Goal: Task Accomplishment & Management: Manage account settings

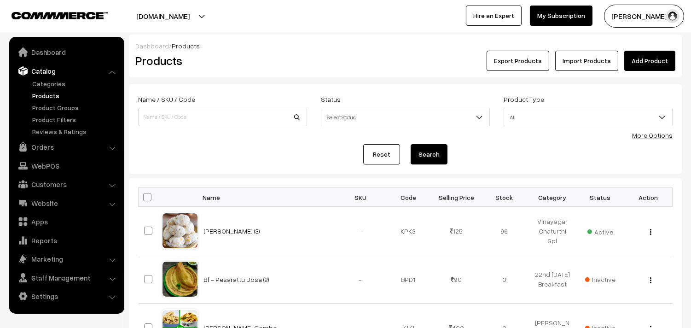
click at [62, 137] on ul "Dashboard Catalog" at bounding box center [66, 175] width 115 height 277
click at [61, 150] on link "Orders" at bounding box center [67, 147] width 110 height 17
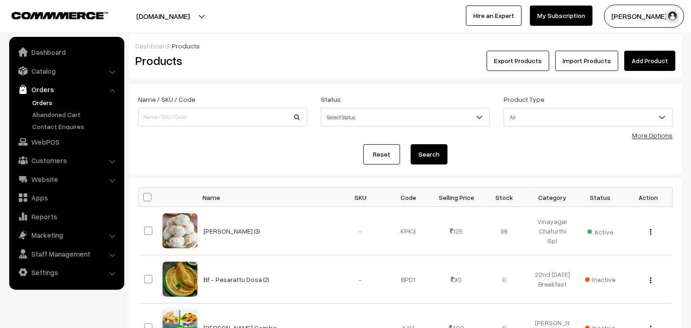
click at [60, 103] on link "Orders" at bounding box center [75, 103] width 91 height 10
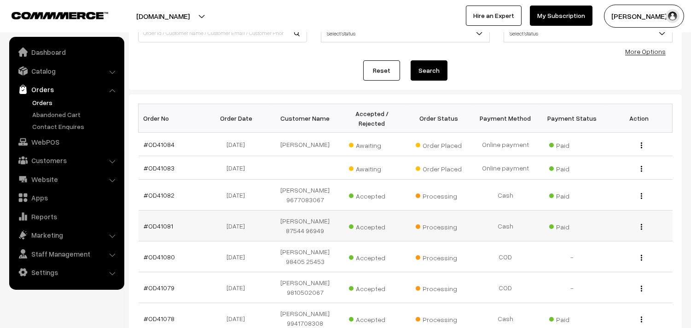
scroll to position [153, 0]
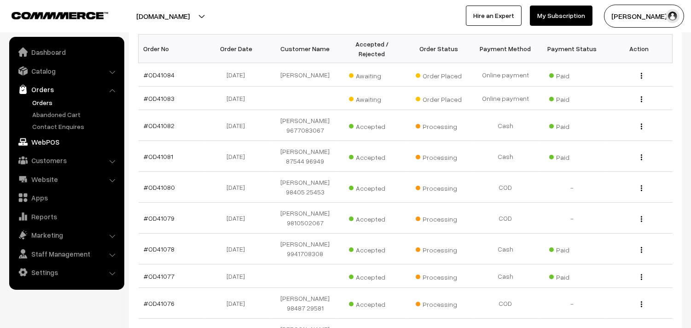
click at [47, 142] on link "WebPOS" at bounding box center [67, 142] width 110 height 17
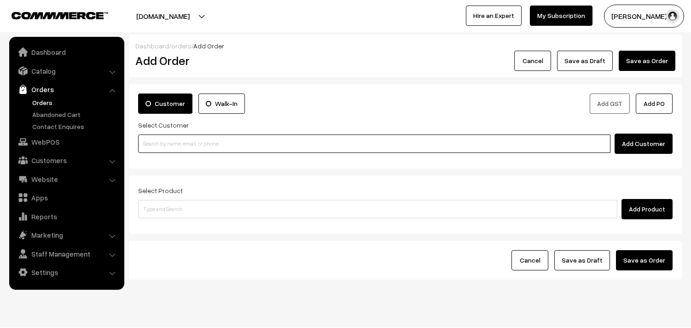
drag, startPoint x: 0, startPoint y: 0, endPoint x: 195, endPoint y: 148, distance: 244.9
click at [206, 135] on input at bounding box center [374, 144] width 473 height 18
click at [195, 148] on input at bounding box center [374, 144] width 473 height 18
paste input "98403 14287"
click at [167, 144] on input "98403 14287" at bounding box center [374, 144] width 473 height 18
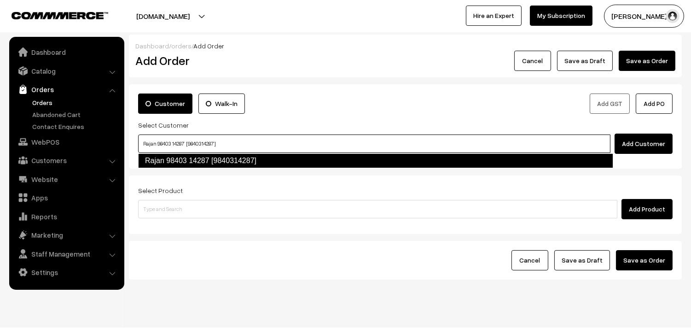
type input "Rajan 98403 14287 [9840314287]"
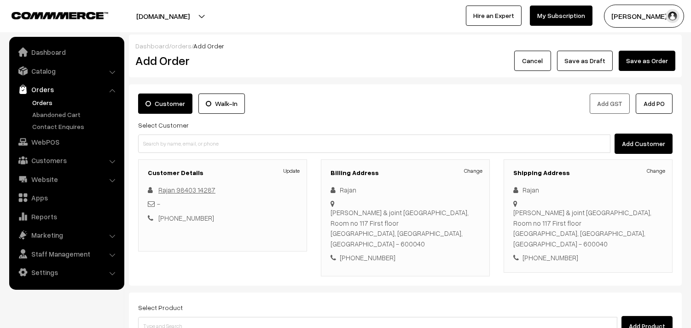
scroll to position [125, 0]
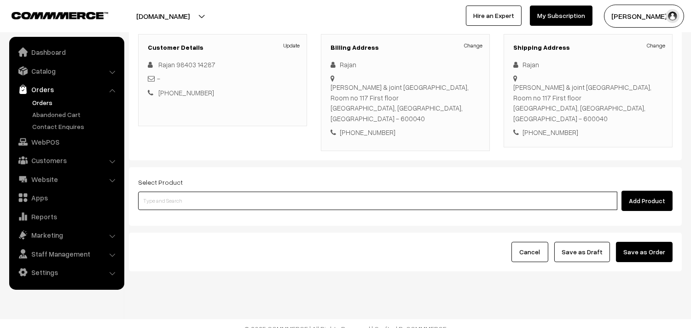
click at [252, 192] on input at bounding box center [378, 201] width 480 height 18
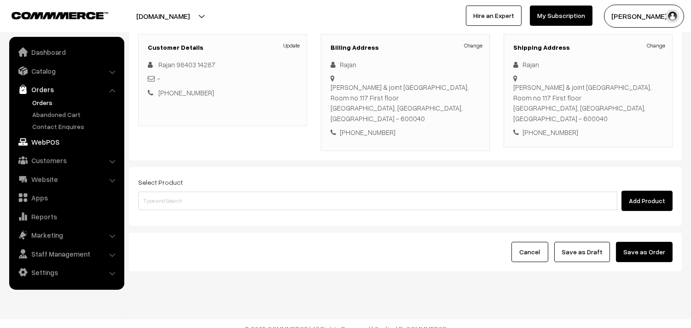
click at [51, 141] on link "WebPOS" at bounding box center [67, 142] width 110 height 17
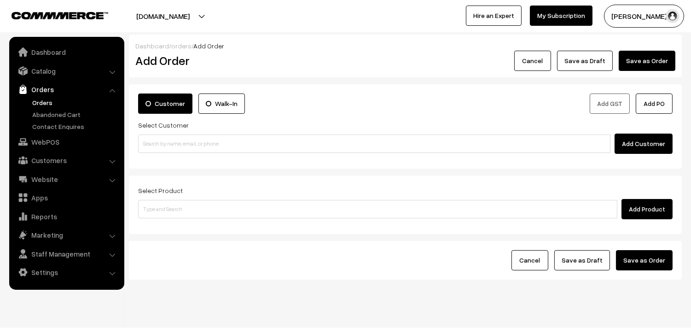
click at [205, 128] on div "Select Customer Add Customer" at bounding box center [405, 136] width 535 height 35
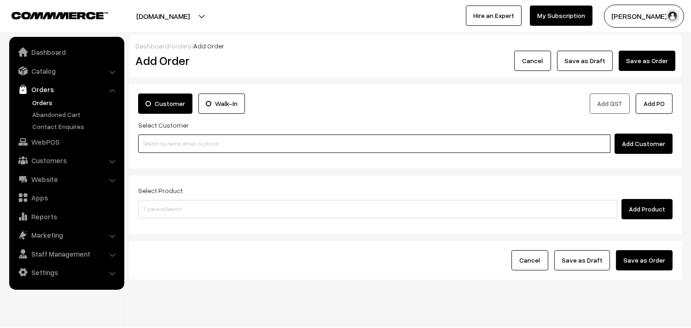
click at [201, 146] on input at bounding box center [374, 144] width 473 height 18
paste input "98403 14287"
click at [164, 135] on input "98403 14287" at bounding box center [374, 144] width 473 height 18
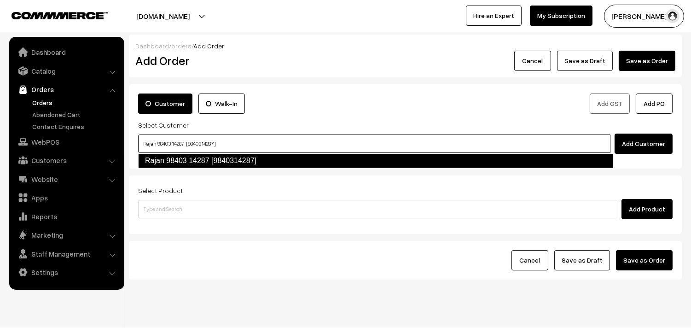
type input "Rajan 98403 14287 [9840314287]"
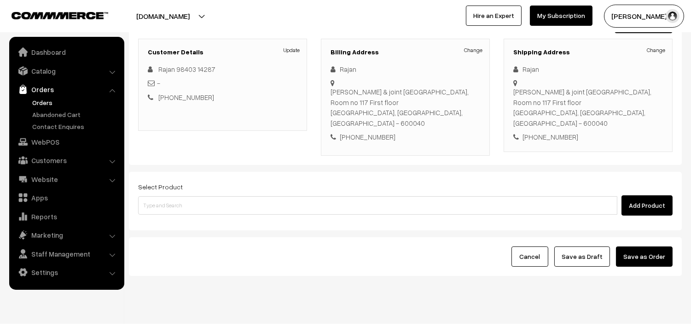
scroll to position [125, 0]
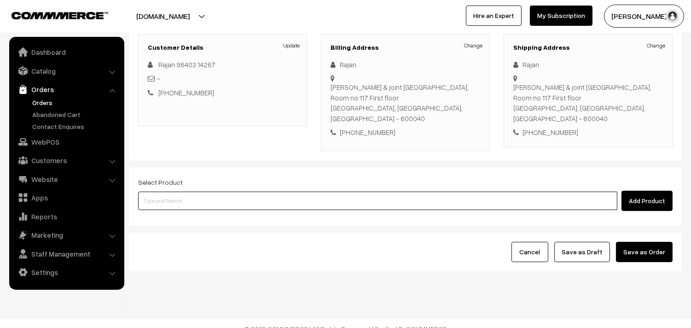
click at [309, 192] on input at bounding box center [378, 201] width 480 height 18
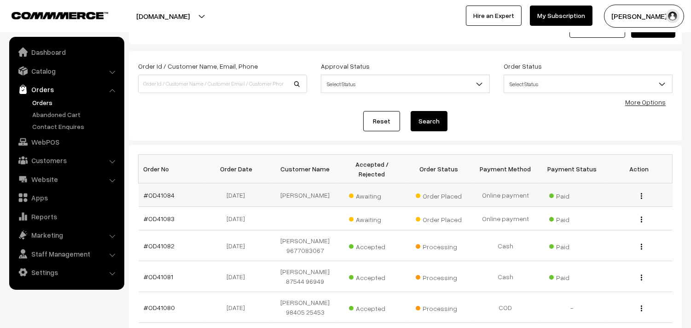
scroll to position [51, 0]
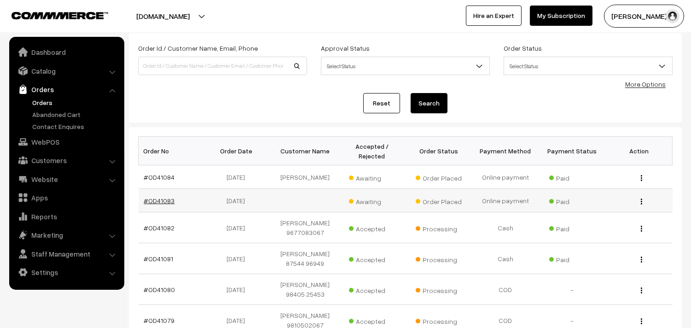
click at [164, 201] on link "#OD41083" at bounding box center [159, 201] width 31 height 8
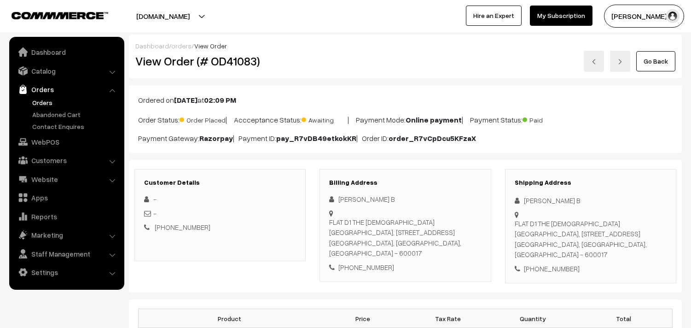
scroll to position [256, 0]
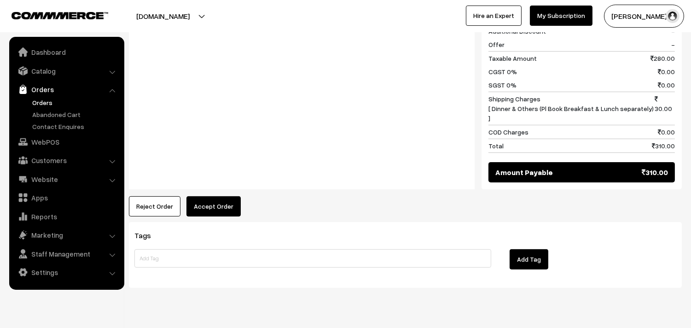
click at [205, 196] on button "Accept Order" at bounding box center [214, 206] width 54 height 20
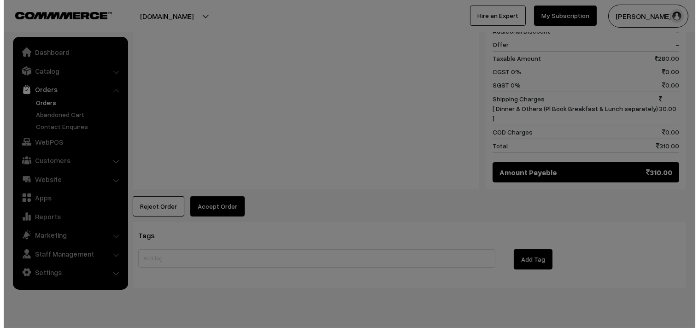
scroll to position [557, 0]
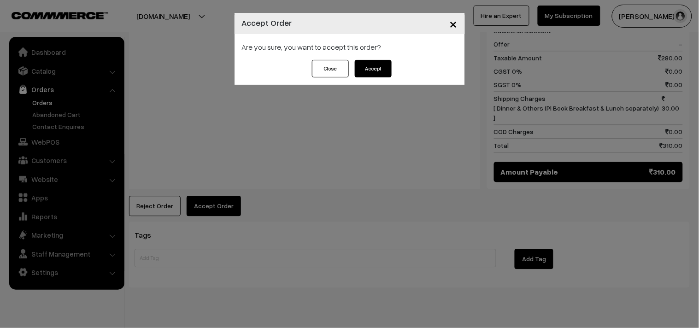
click at [370, 64] on button "Accept" at bounding box center [373, 69] width 37 height 18
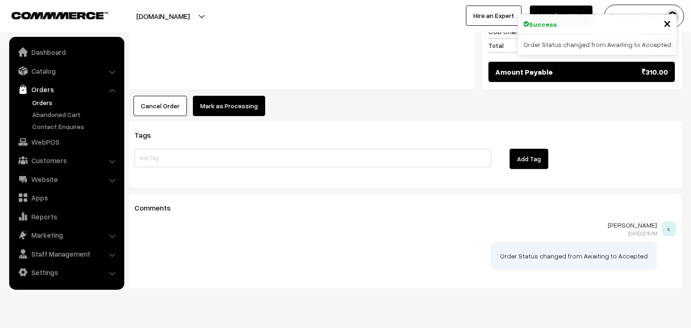
click at [226, 96] on button "Mark as Processing" at bounding box center [229, 106] width 72 height 20
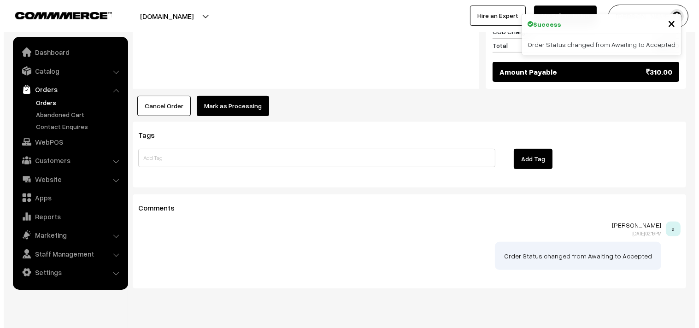
scroll to position [657, 0]
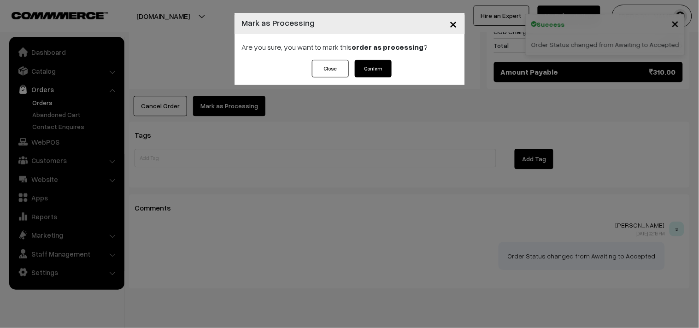
click at [376, 67] on button "Confirm" at bounding box center [373, 69] width 37 height 18
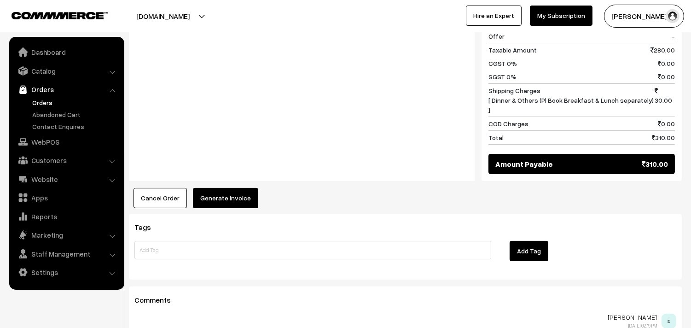
click at [229, 188] on button "Generate Invoice" at bounding box center [225, 198] width 65 height 20
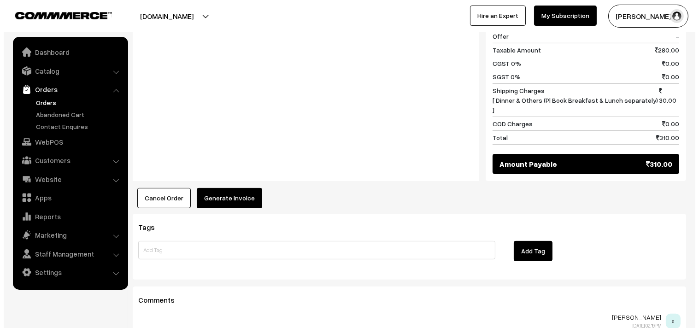
scroll to position [565, 0]
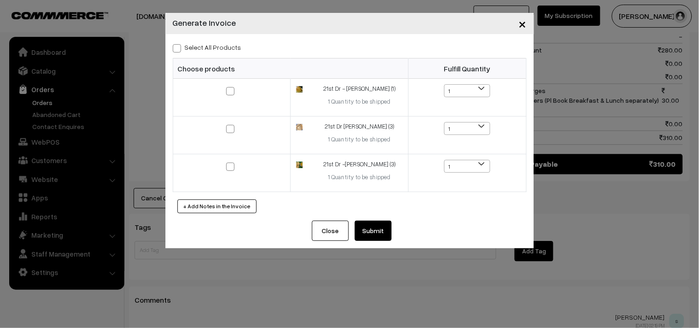
click at [228, 44] on label "Select All Products" at bounding box center [207, 47] width 69 height 10
click at [179, 44] on input "Select All Products" at bounding box center [176, 47] width 6 height 6
checkbox input "true"
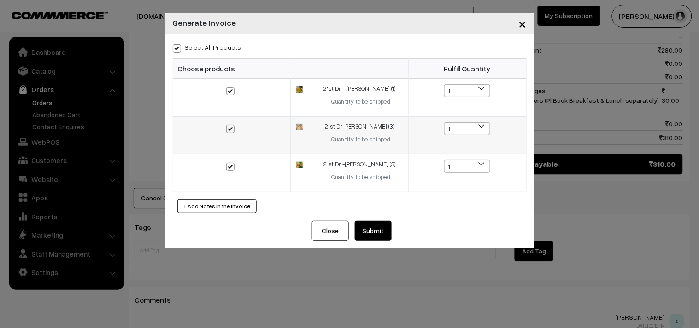
checkbox input "true"
click at [382, 227] on button "Submit" at bounding box center [373, 231] width 37 height 20
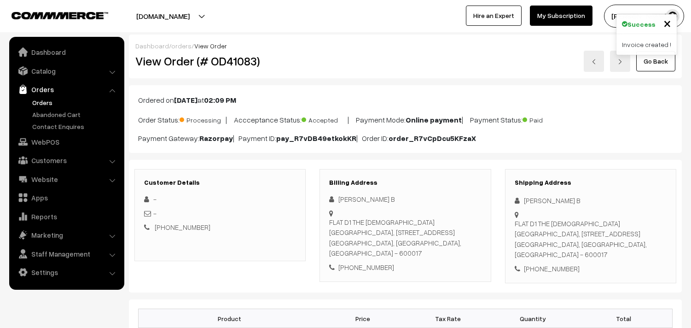
scroll to position [563, 0]
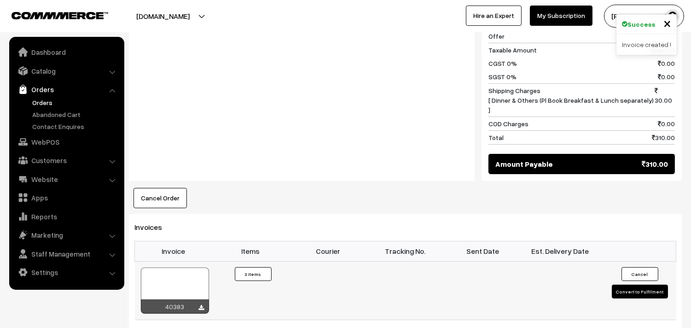
click at [144, 299] on div "40383" at bounding box center [175, 306] width 68 height 14
click at [181, 268] on div at bounding box center [175, 291] width 68 height 46
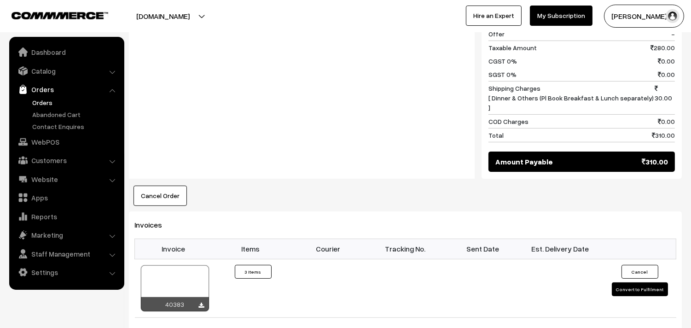
click at [45, 100] on link "Orders" at bounding box center [75, 103] width 91 height 10
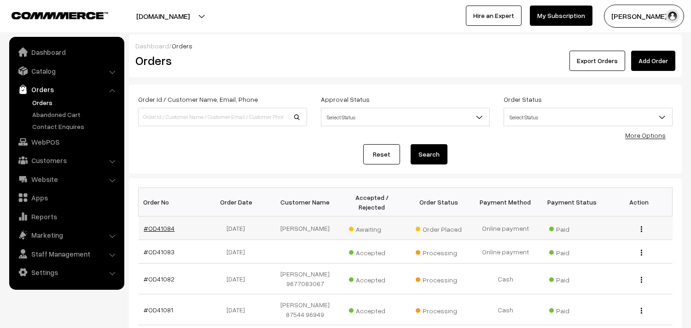
click at [157, 228] on link "#OD41084" at bounding box center [159, 228] width 31 height 8
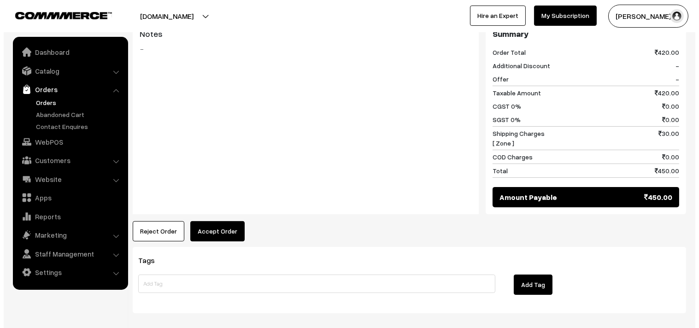
scroll to position [381, 0]
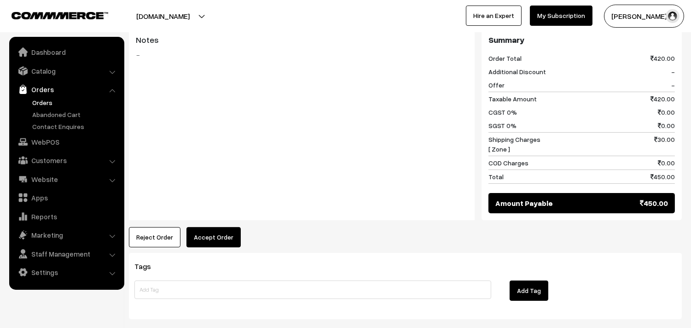
click at [211, 234] on button "Accept Order" at bounding box center [214, 237] width 54 height 20
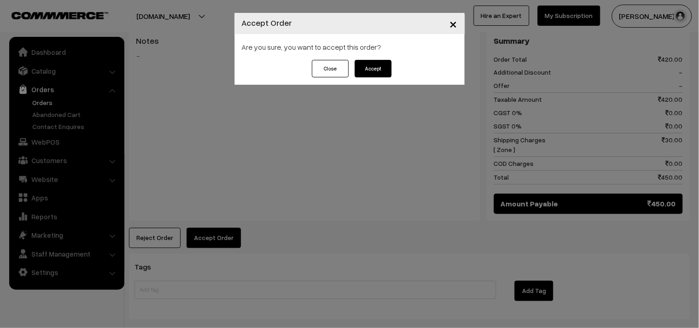
click at [372, 67] on button "Accept" at bounding box center [373, 69] width 37 height 18
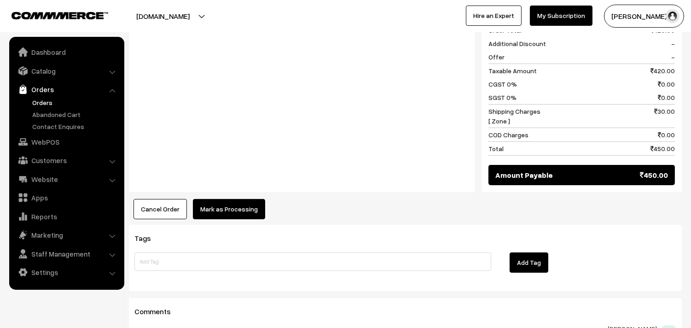
click at [218, 218] on button "Mark as Processing" at bounding box center [229, 209] width 72 height 20
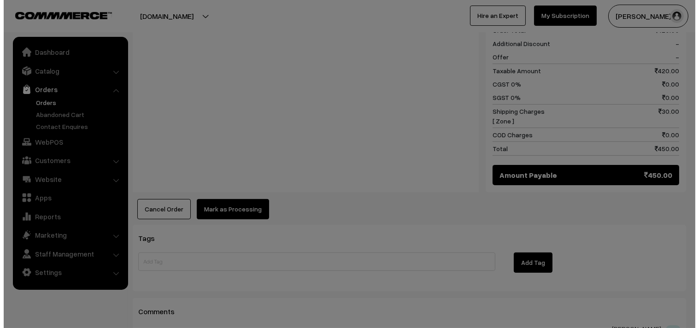
scroll to position [410, 0]
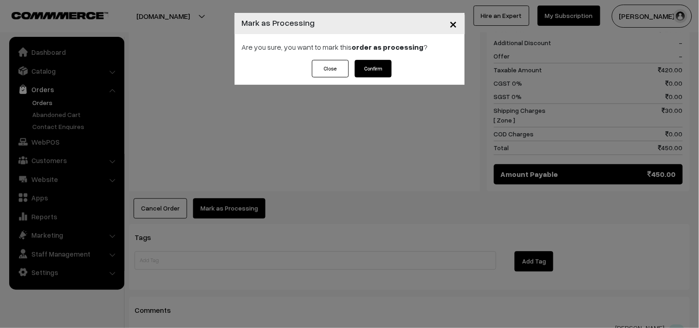
click at [371, 68] on button "Confirm" at bounding box center [373, 69] width 37 height 18
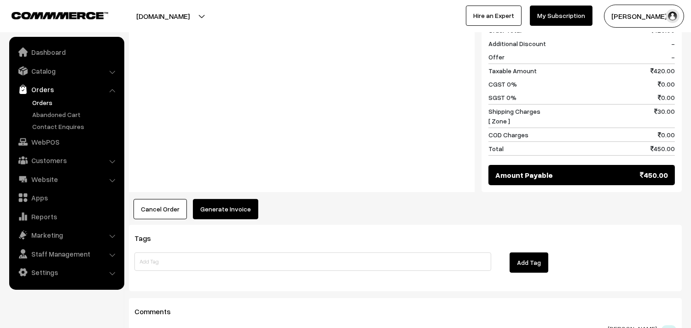
click at [236, 210] on button "Generate Invoice" at bounding box center [225, 209] width 65 height 20
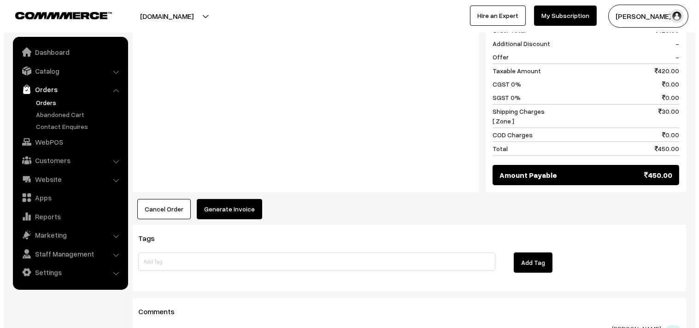
scroll to position [410, 0]
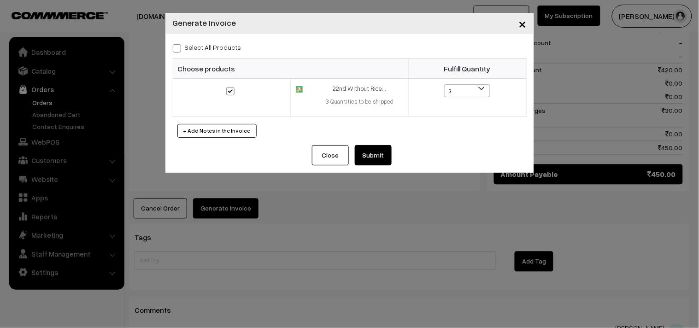
click at [367, 143] on div "Select All Products Choose products Fulfill Quantity 3 2 1 3" at bounding box center [349, 89] width 369 height 111
click at [372, 151] on button "Submit" at bounding box center [373, 155] width 37 height 20
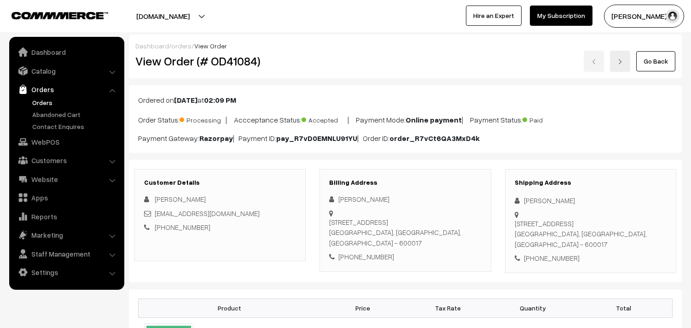
scroll to position [410, 0]
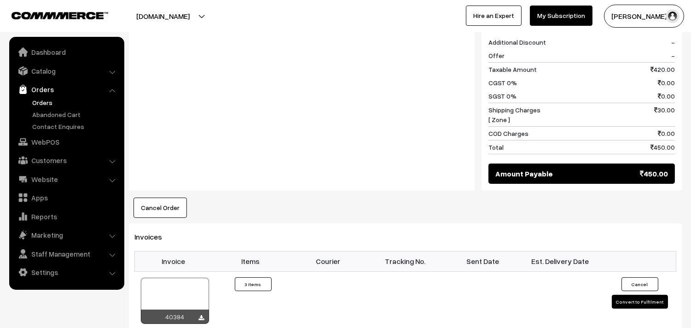
click at [46, 100] on link "Orders" at bounding box center [75, 103] width 91 height 10
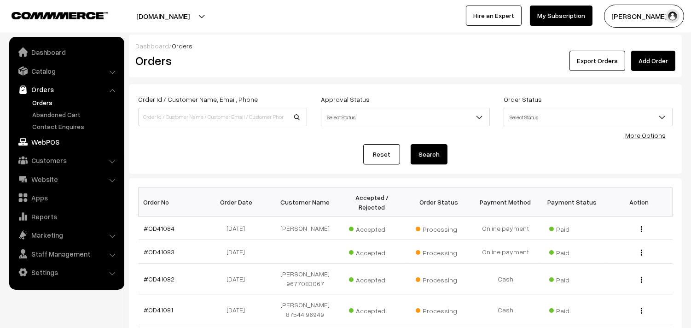
click at [54, 139] on link "WebPOS" at bounding box center [67, 142] width 110 height 17
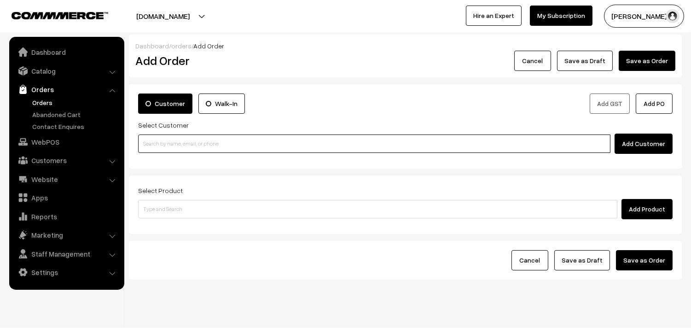
click at [199, 151] on input at bounding box center [374, 144] width 473 height 18
paste input "98403 14287"
click at [163, 139] on input "98403 14287" at bounding box center [374, 144] width 473 height 18
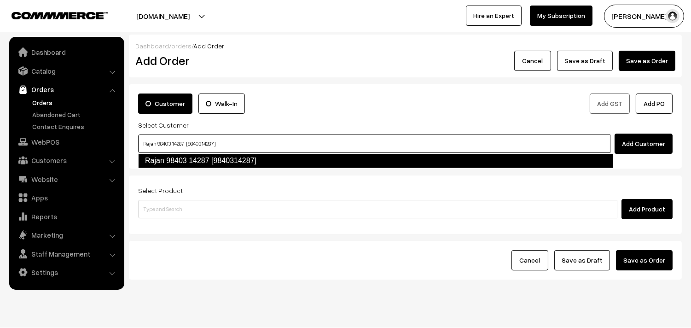
type input "Rajan 98403 14287 [9840314287]"
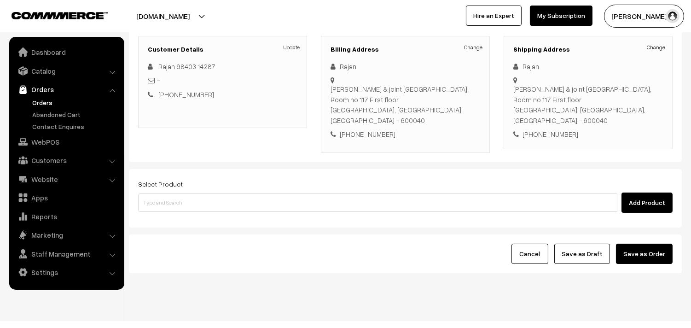
scroll to position [125, 0]
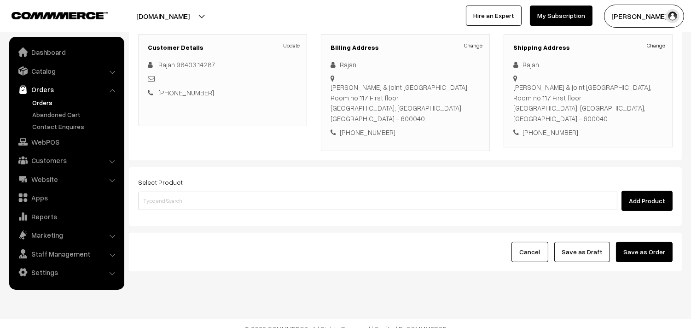
click at [178, 180] on div "Select Product Add Product" at bounding box center [405, 193] width 535 height 35
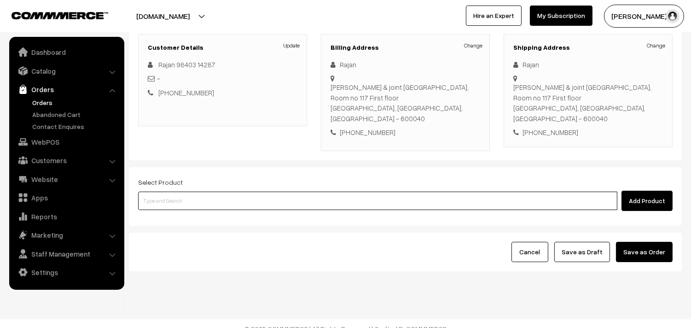
click at [186, 194] on input at bounding box center [378, 201] width 480 height 18
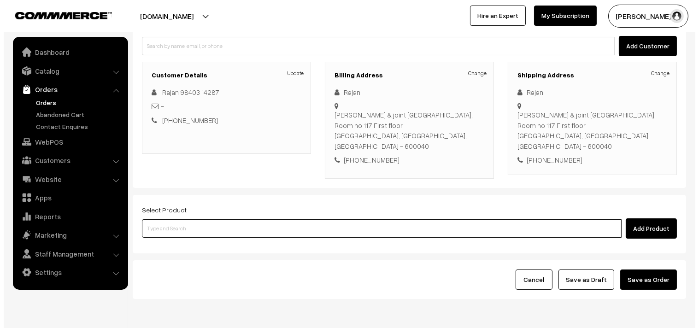
scroll to position [74, 0]
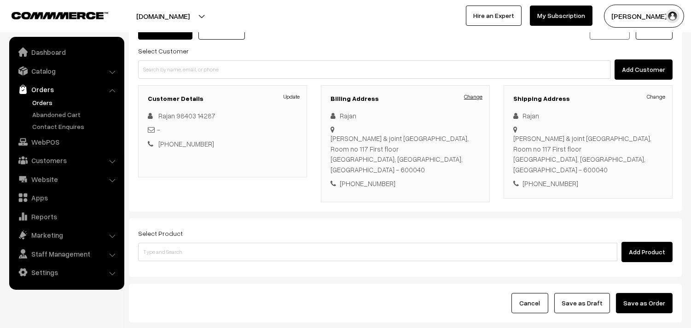
click at [471, 94] on link "Change" at bounding box center [473, 97] width 18 height 8
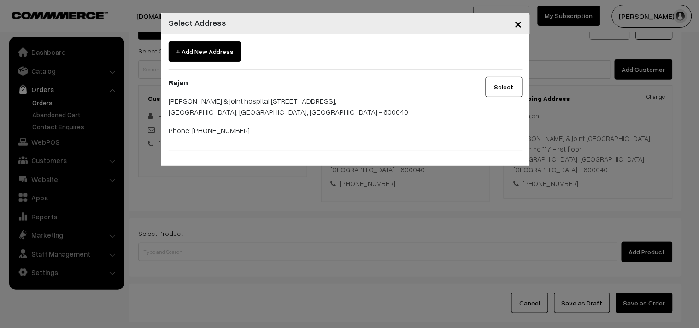
click at [206, 48] on span "+ Add New Address" at bounding box center [205, 51] width 72 height 20
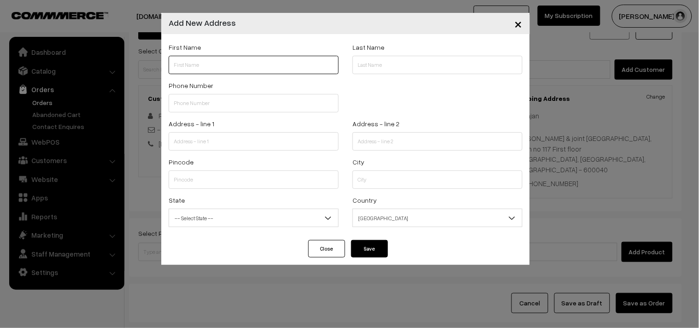
click at [201, 72] on input "text" at bounding box center [254, 65] width 170 height 18
paste input "R.Rajan"
paste input "98403 14287"
type input "[PERSON_NAME] 98403 14287"
click at [214, 113] on div "Phone Number" at bounding box center [254, 99] width 184 height 38
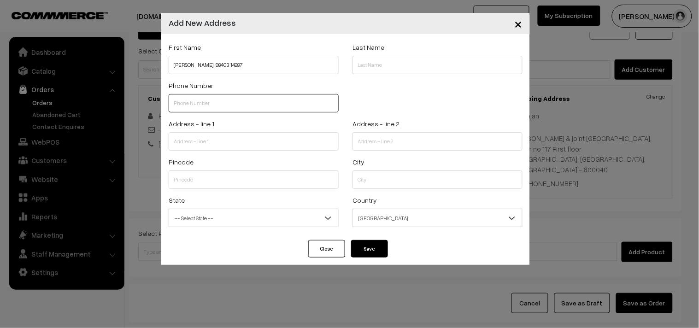
click at [215, 97] on input "text" at bounding box center [254, 103] width 170 height 18
paste input "98403 142"
click at [215, 97] on input "98403 142" at bounding box center [254, 103] width 170 height 18
type input "9840314287"
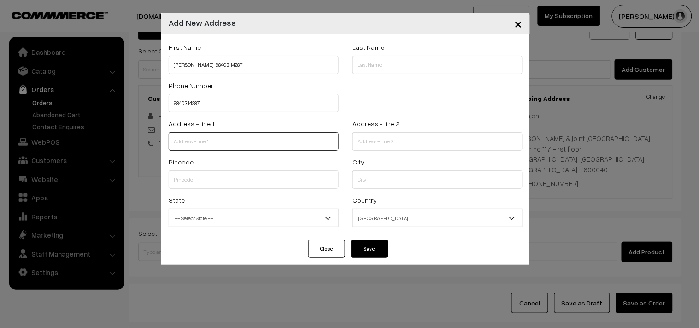
click at [235, 141] on input "text" at bounding box center [254, 141] width 170 height 18
paste input "3rd floor, Karpagam Flats 267, Second main road, Natesan nagar, Virugambakkam, …"
click at [229, 141] on input "3rd floor, Karpagam Flats 267, Second main road, Natesan nagar, Virugambakkam, …" at bounding box center [254, 141] width 170 height 18
drag, startPoint x: 232, startPoint y: 143, endPoint x: 352, endPoint y: 157, distance: 121.0
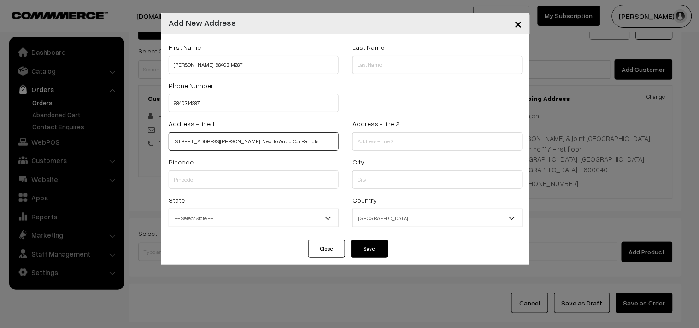
click at [352, 157] on form "First Name R.Rajan 98403 14287 Last Name Phone Number 9840314287 Address - line…" at bounding box center [346, 136] width 354 height 191
type input "3rd floor, Karpagam Flats 267, Second main road, Natesan nagar, Virugambakkam,"
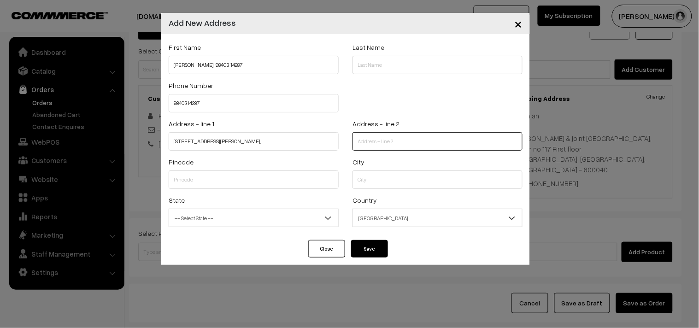
scroll to position [0, 0]
drag, startPoint x: 366, startPoint y: 135, endPoint x: 366, endPoint y: 141, distance: 5.5
click at [367, 135] on input "text" at bounding box center [437, 141] width 170 height 18
paste input "CHENNAI 600092. Next to Anbu Car Rentals."
type input "CHENNAI 600092. Next to Anbu Car Rentals."
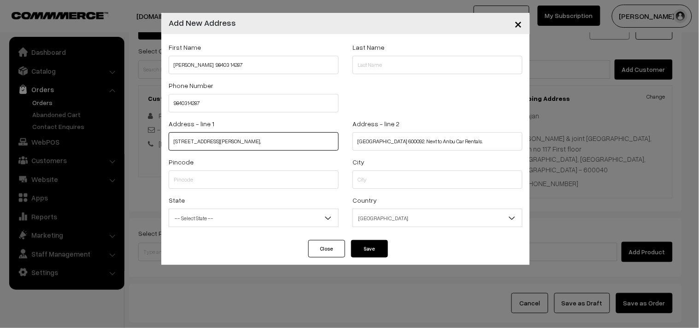
scroll to position [0, 29]
drag, startPoint x: 322, startPoint y: 143, endPoint x: 334, endPoint y: 146, distance: 13.3
click at [334, 146] on input "3rd floor, Karpagam Flats 267, Second main road, Natesan nagar, Virugambakkam," at bounding box center [254, 141] width 170 height 18
type input "3rd floor, Karpagam Flats 267, Second main road, Natesan nagar,"
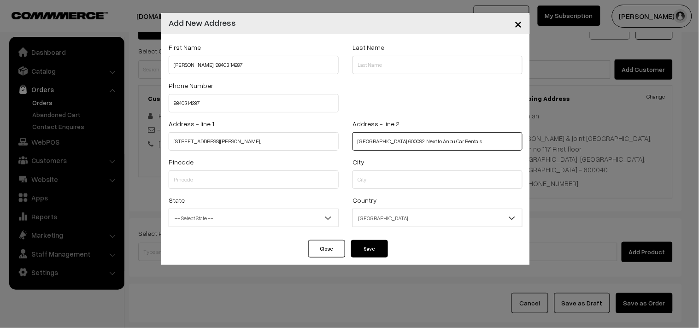
click at [357, 139] on input "CHENNAI 600092. Next to Anbu Car Rentals." at bounding box center [437, 141] width 170 height 18
paste input "Virugambakkam,"
click at [429, 141] on input "Virugambakkam, CHENNAI 600092. Next to Anbu Car Rentals." at bounding box center [437, 141] width 170 height 18
click at [402, 143] on input "Virugambakkam, CHENNAI . Next to Anbu Car Rentals." at bounding box center [437, 141] width 170 height 18
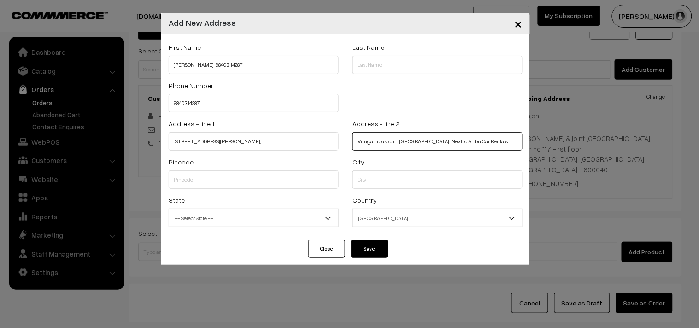
click at [402, 143] on input "Virugambakkam, CHENNAI . Next to Anbu Car Rentals." at bounding box center [437, 141] width 170 height 18
type input "Virugambakkam, . Next to Anbu Car Rentals."
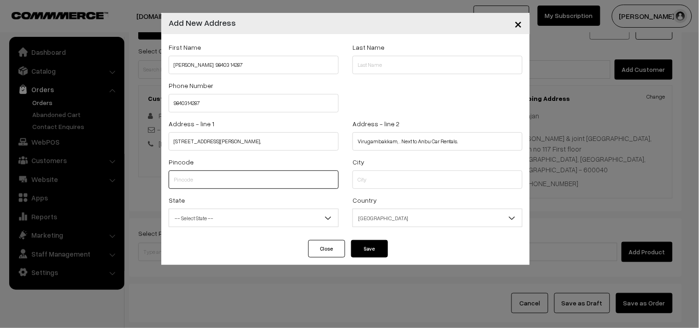
click at [229, 187] on input "text" at bounding box center [254, 179] width 170 height 18
type input "9"
type input "600092"
select select "Tamil Nadu"
click at [429, 183] on input "text" at bounding box center [437, 179] width 170 height 18
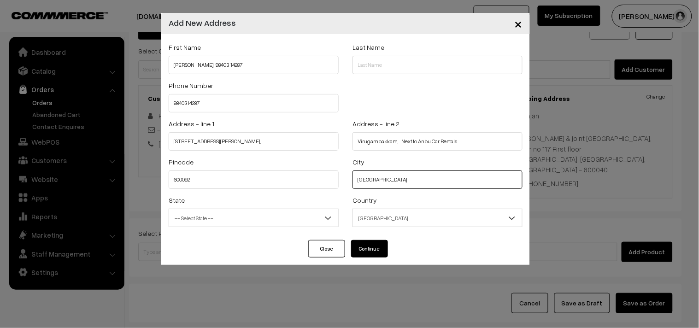
type input "chennai"
click at [295, 224] on span "-- Select State --" at bounding box center [253, 218] width 169 height 16
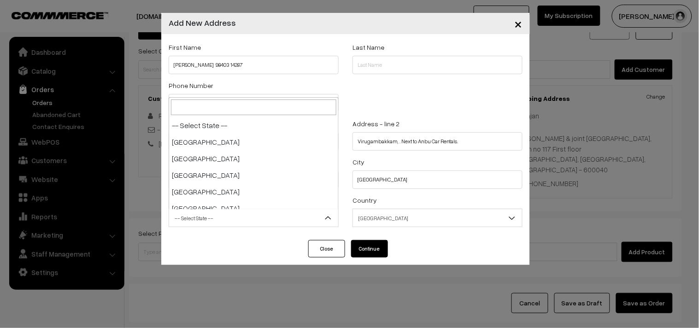
scroll to position [481, 0]
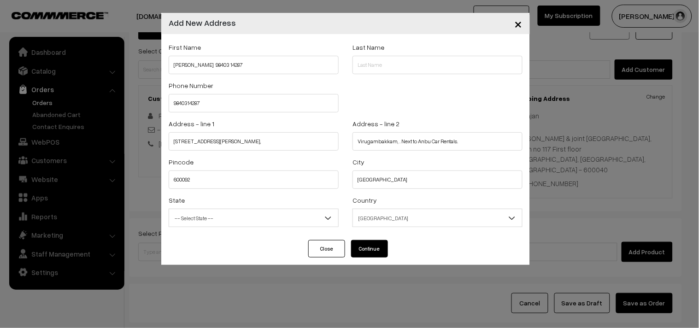
click at [366, 245] on button "Continue" at bounding box center [369, 249] width 37 height 18
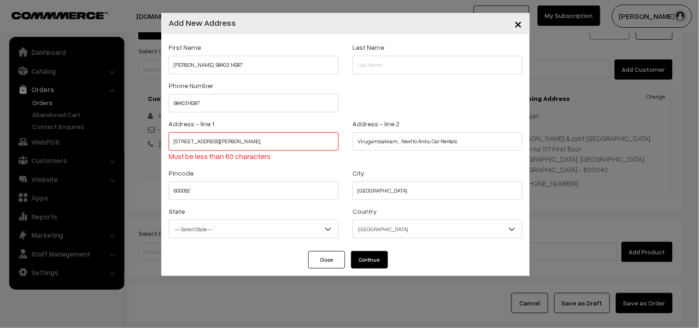
drag, startPoint x: 287, startPoint y: 143, endPoint x: 328, endPoint y: 144, distance: 41.9
click at [328, 144] on input "3rd floor, Karpagam Flats 267, Second main road, Natesan nagar," at bounding box center [254, 141] width 170 height 18
type input "3rd floor, Karpagam Flats 267, Second main road,"
click at [355, 141] on input "Virugambakkam, . Next to Anbu Car Rentals." at bounding box center [437, 141] width 170 height 18
paste input "Natesan nagar,"
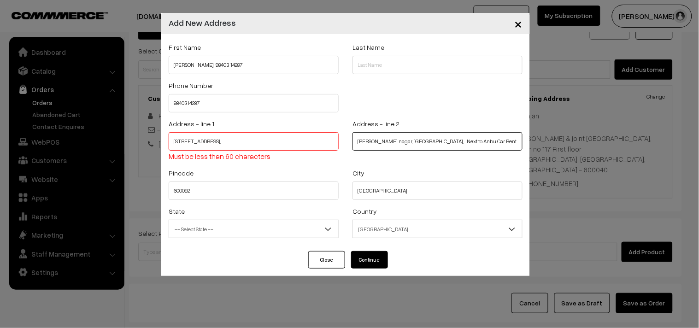
type input "Natesan nagar, Virugambakkam, . Next to Anbu Car Rentals."
click at [247, 224] on span "-- Select State --" at bounding box center [253, 229] width 169 height 16
click at [381, 263] on button "Continue" at bounding box center [369, 260] width 37 height 18
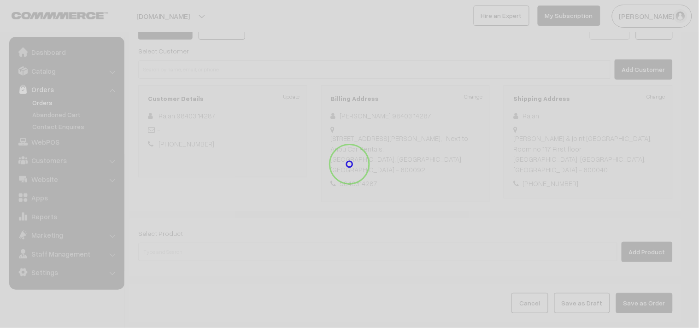
select select
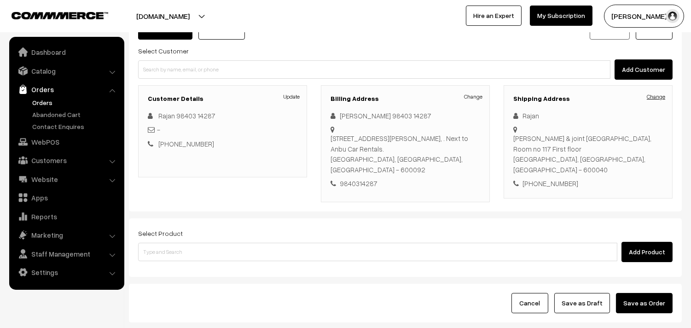
click at [648, 100] on link "Change" at bounding box center [656, 97] width 18 height 8
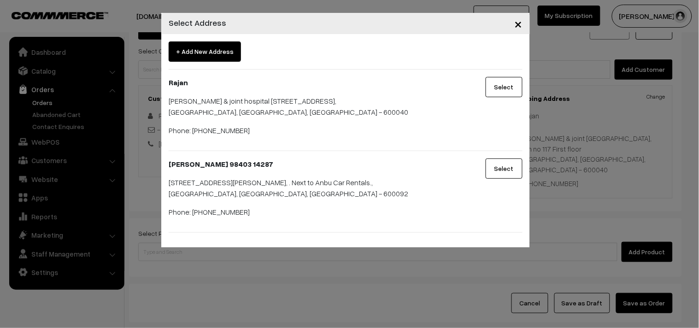
click at [500, 164] on button "Select" at bounding box center [504, 168] width 37 height 20
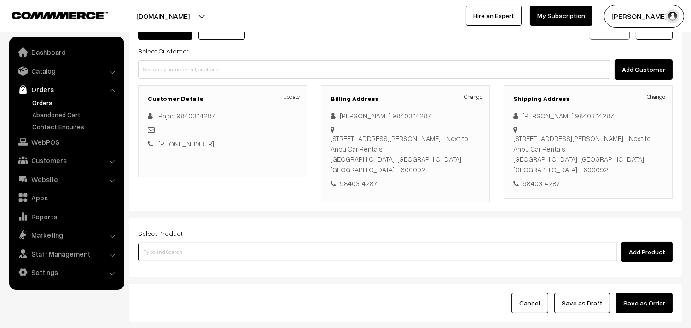
click at [243, 250] on input at bounding box center [378, 252] width 480 height 18
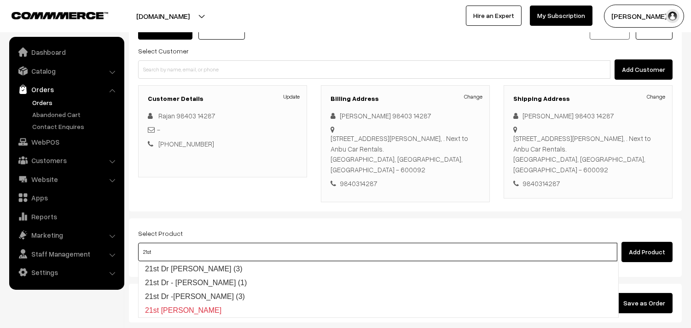
type input "21st Dr Chappathi (3)"
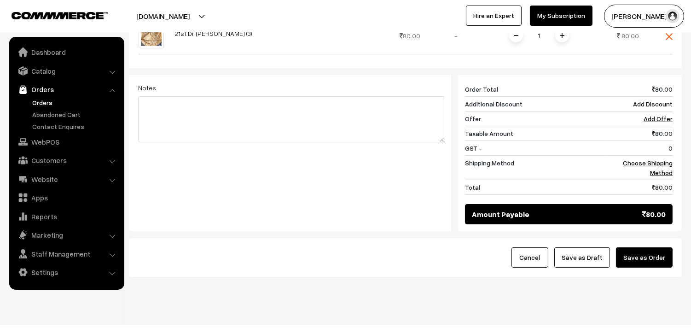
scroll to position [360, 0]
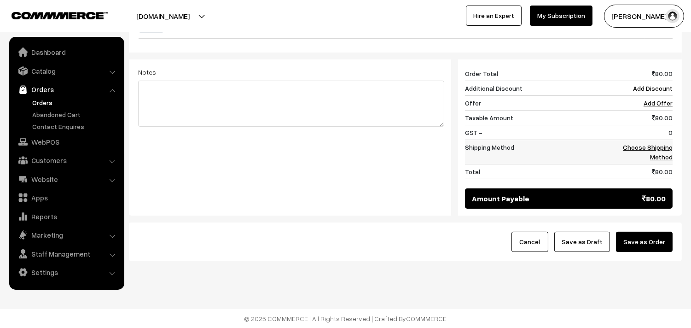
click at [648, 152] on td "Choose Shipping Method" at bounding box center [640, 152] width 66 height 24
click at [660, 147] on link "Choose Shipping Method" at bounding box center [648, 152] width 50 height 18
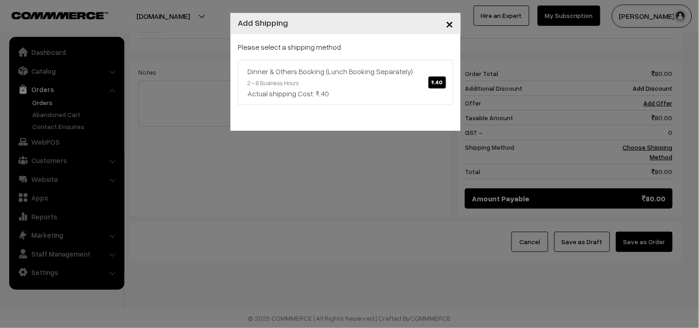
click at [353, 54] on div "Please select a shipping method Dinner & Others Booking (Lunch Booking Separate…" at bounding box center [346, 73] width 216 height 64
click at [398, 91] on div "Actual shipping Cost: ₹.40" at bounding box center [345, 93] width 196 height 11
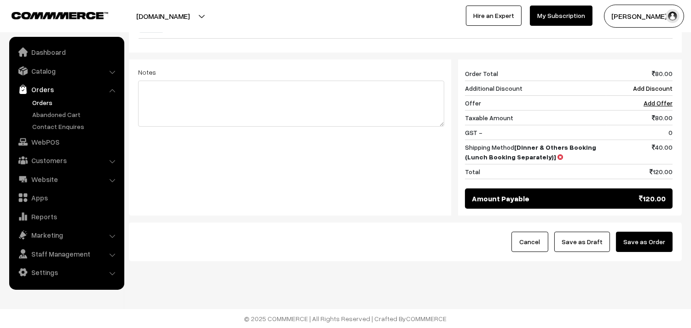
click at [587, 244] on button "Save as Draft" at bounding box center [583, 242] width 56 height 20
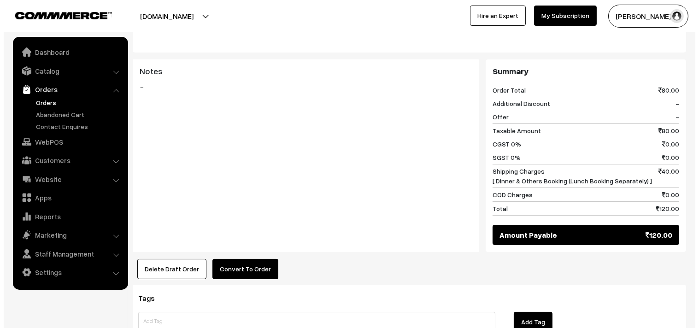
scroll to position [398, 0]
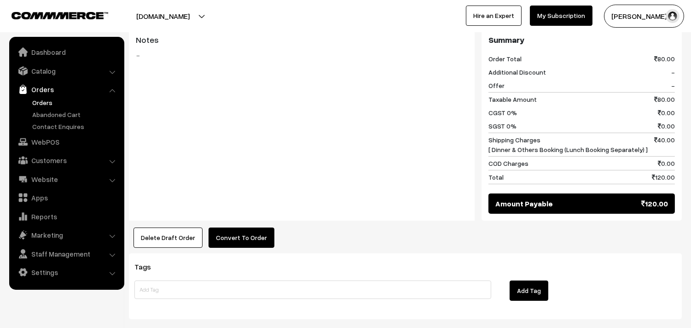
click at [238, 229] on button "Convert To Order" at bounding box center [242, 238] width 66 height 20
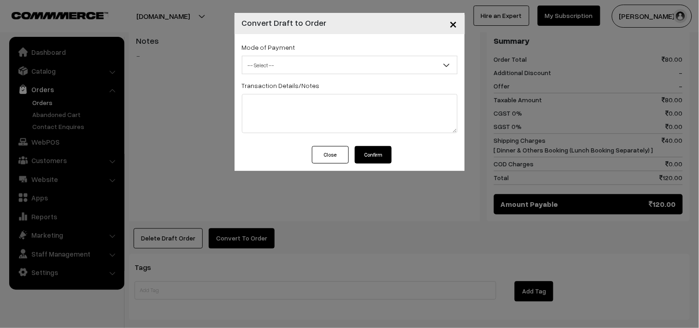
click at [310, 67] on span "-- Select --" at bounding box center [349, 65] width 215 height 16
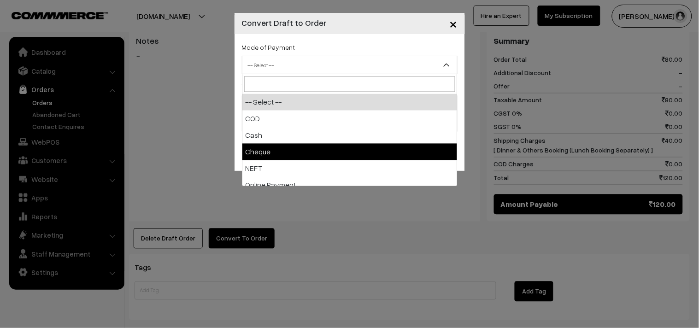
select select "2"
checkbox input "true"
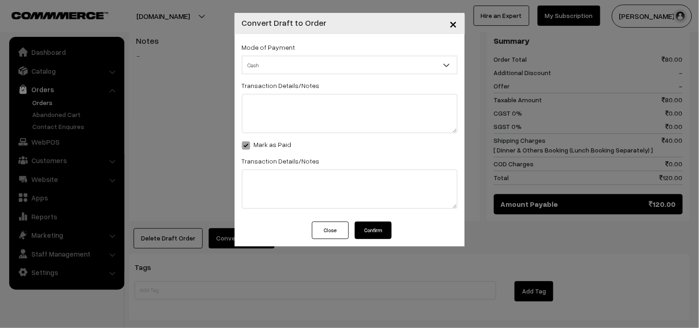
click at [367, 232] on button "Confirm" at bounding box center [373, 231] width 37 height 18
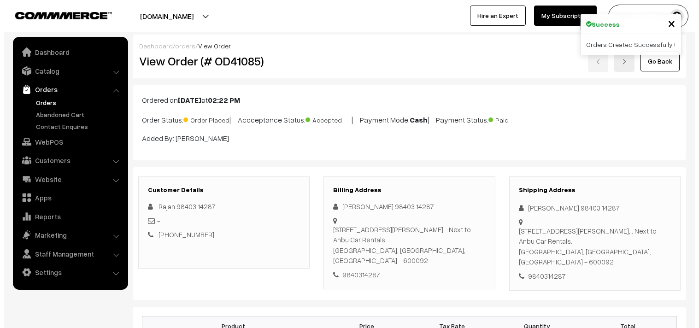
scroll to position [398, 0]
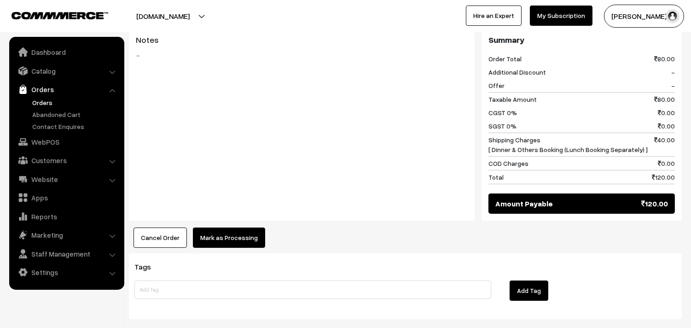
click at [229, 240] on button "Mark as Processing" at bounding box center [229, 238] width 72 height 20
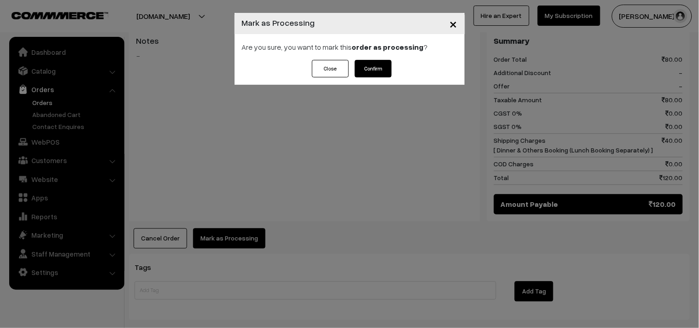
click at [378, 60] on button "Confirm" at bounding box center [373, 69] width 37 height 18
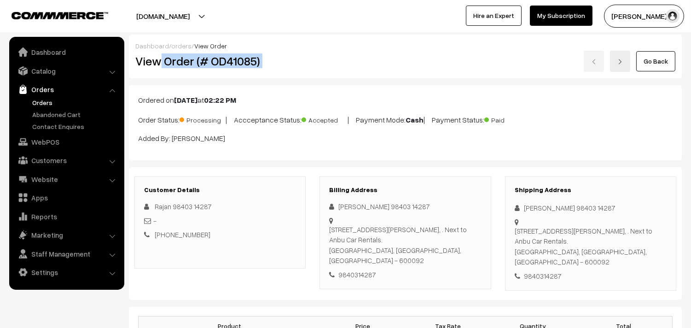
drag, startPoint x: 161, startPoint y: 61, endPoint x: 349, endPoint y: 65, distance: 187.5
click at [349, 65] on div "View Order (# OD41085) Go Back" at bounding box center [406, 61] width 554 height 21
copy div "Order (# OD41085)"
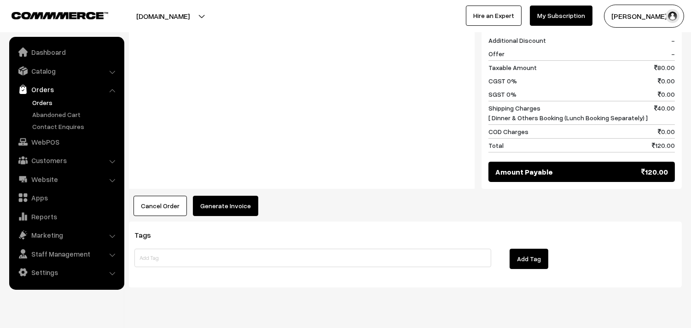
scroll to position [450, 0]
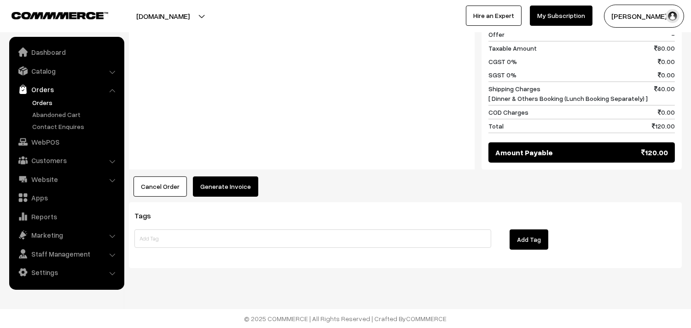
click at [235, 182] on button "Generate Invoice" at bounding box center [225, 186] width 65 height 20
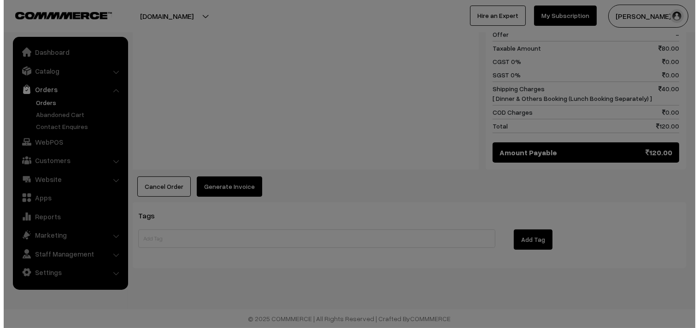
scroll to position [451, 0]
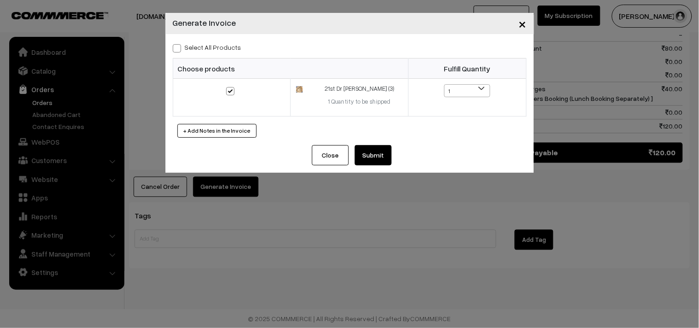
click at [378, 151] on button "Submit" at bounding box center [373, 155] width 37 height 20
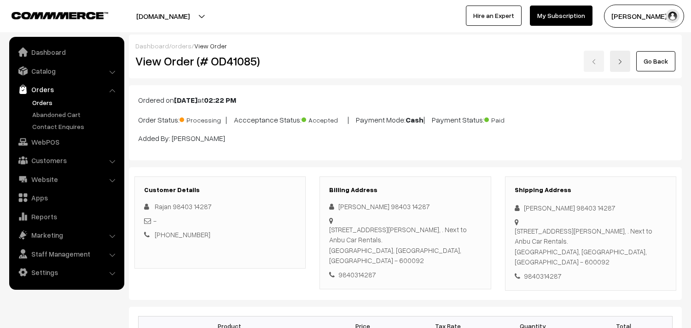
scroll to position [449, 0]
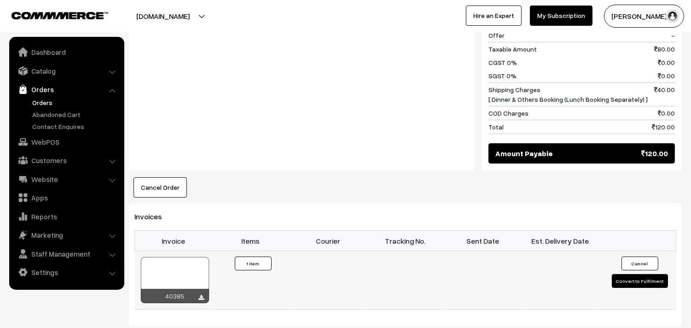
click at [181, 278] on div at bounding box center [175, 280] width 68 height 46
click at [66, 140] on link "WebPOS" at bounding box center [67, 142] width 110 height 17
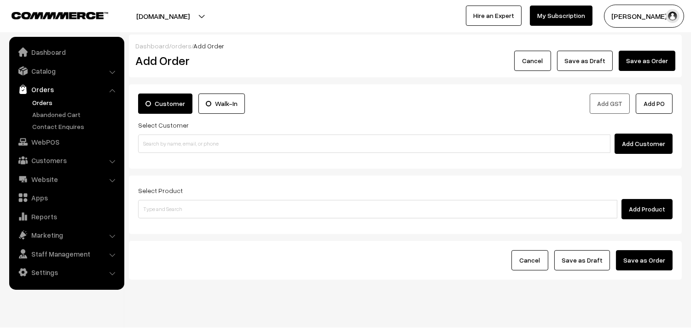
click at [51, 103] on link "Orders" at bounding box center [75, 103] width 91 height 10
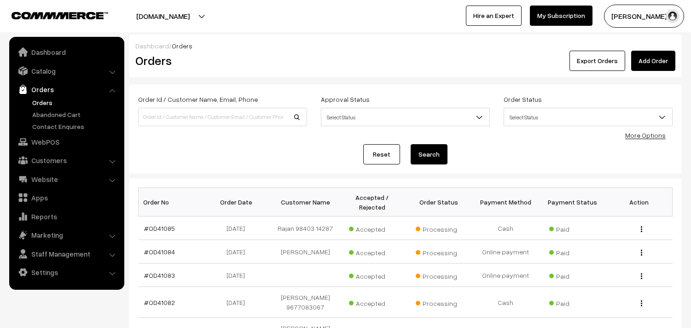
scroll to position [102, 0]
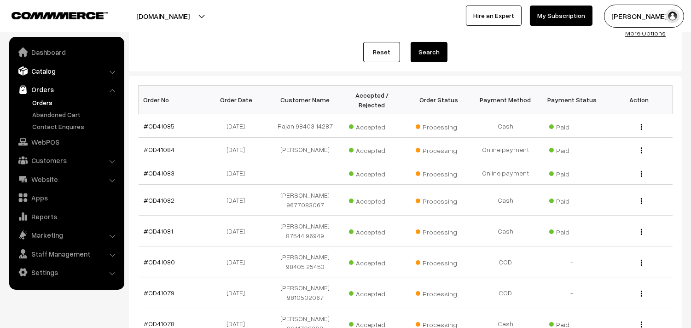
click at [55, 66] on link "Catalog" at bounding box center [67, 71] width 110 height 17
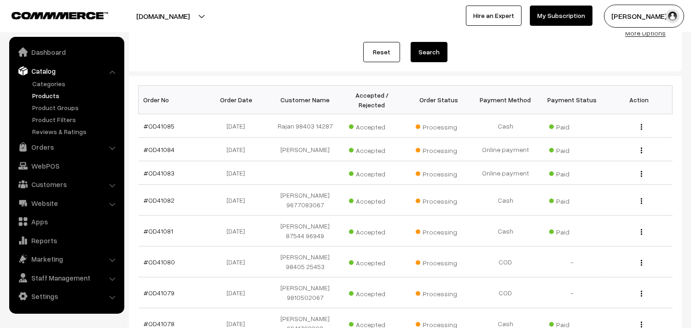
click at [54, 97] on link "Products" at bounding box center [75, 96] width 91 height 10
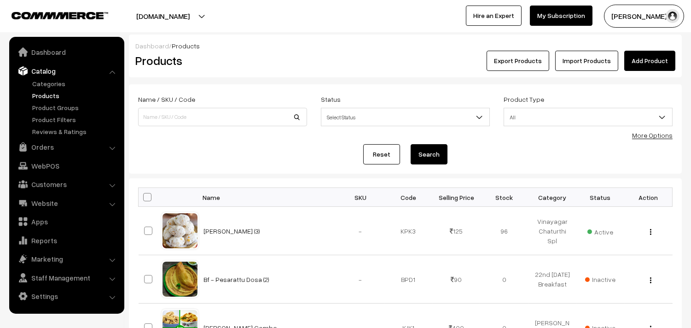
drag, startPoint x: 653, startPoint y: 143, endPoint x: 659, endPoint y: 136, distance: 9.5
click at [654, 143] on form "Name / SKU / Code Status Select Status Active Inactive Select Status Product Ty…" at bounding box center [405, 128] width 553 height 89
drag, startPoint x: 659, startPoint y: 136, endPoint x: 417, endPoint y: 165, distance: 243.6
click at [659, 135] on link "More Options" at bounding box center [653, 135] width 41 height 8
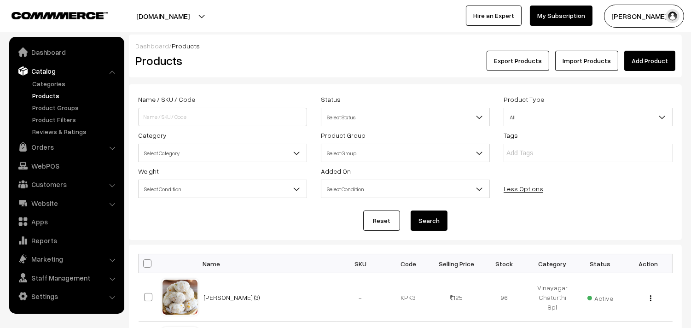
click at [192, 154] on span "Select Category" at bounding box center [223, 153] width 168 height 16
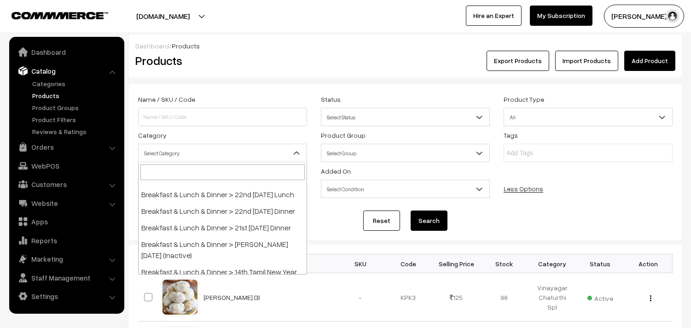
scroll to position [102, 0]
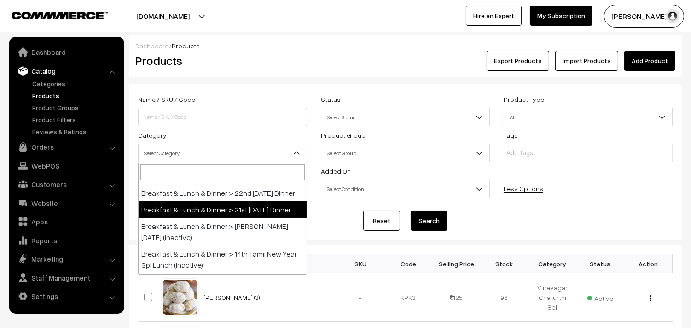
select select "96"
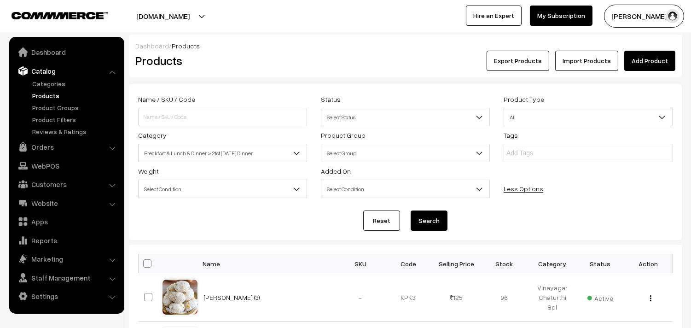
click at [423, 216] on button "Search" at bounding box center [429, 221] width 37 height 20
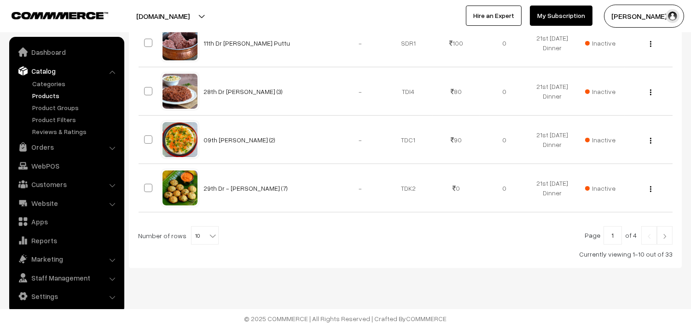
scroll to position [545, 0]
click at [204, 243] on span "10" at bounding box center [205, 236] width 27 height 18
select select "100"
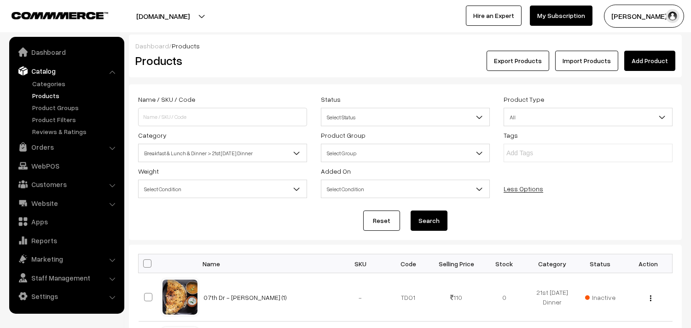
click at [147, 261] on span at bounding box center [147, 263] width 8 height 8
click at [145, 261] on input "checkbox" at bounding box center [142, 263] width 6 height 6
checkbox input "true"
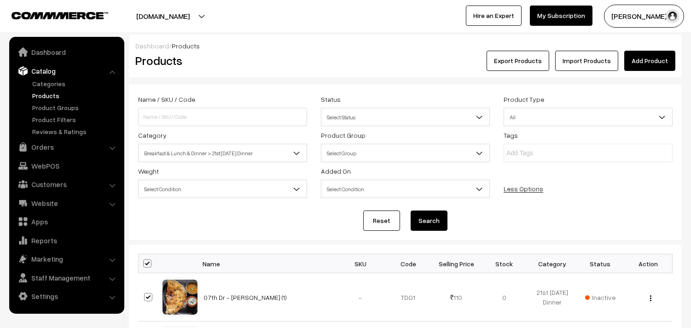
checkbox input "true"
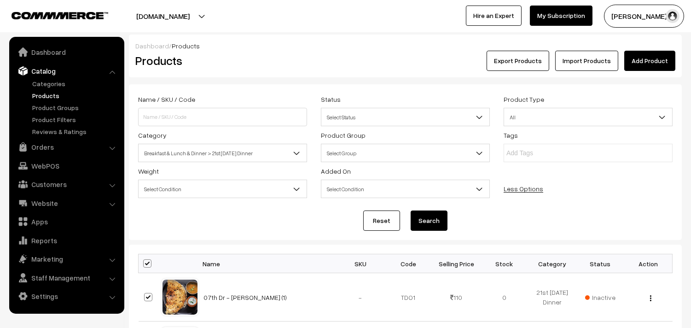
checkbox input "true"
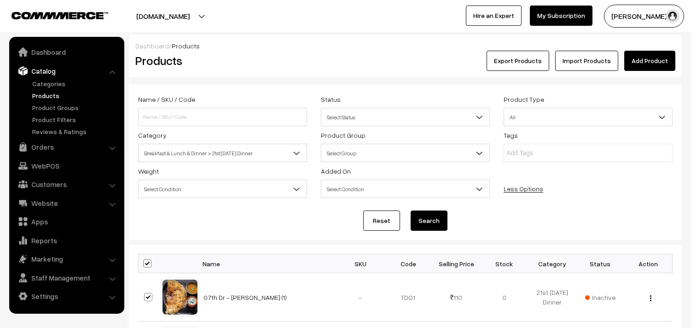
checkbox input "true"
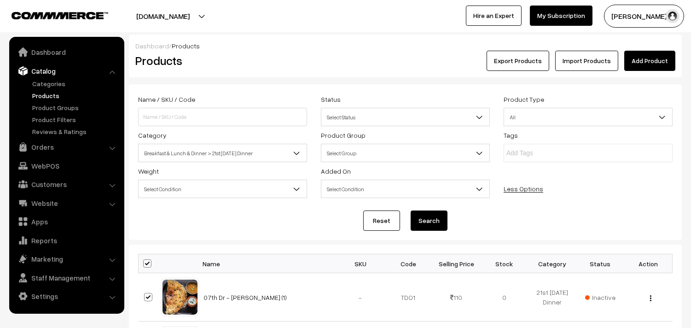
checkbox input "true"
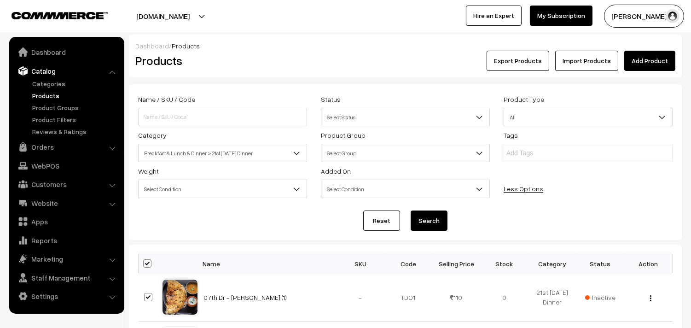
checkbox input "true"
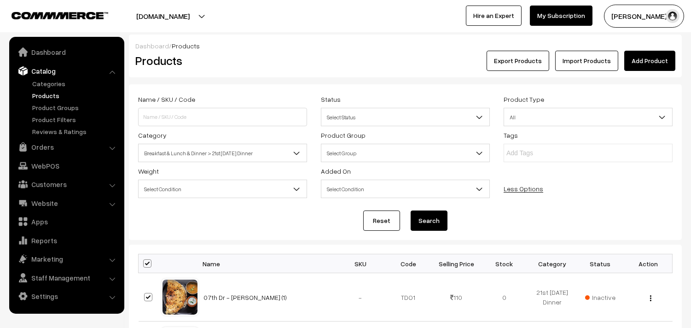
checkbox input "true"
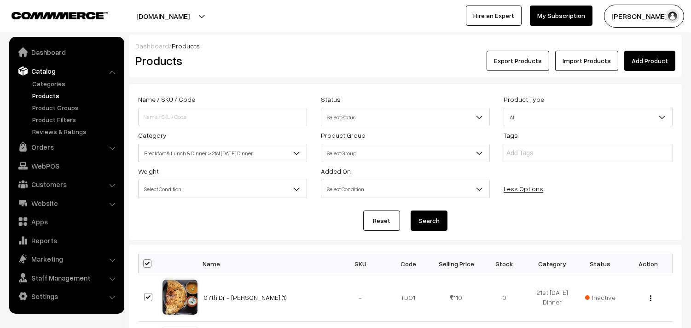
checkbox input "true"
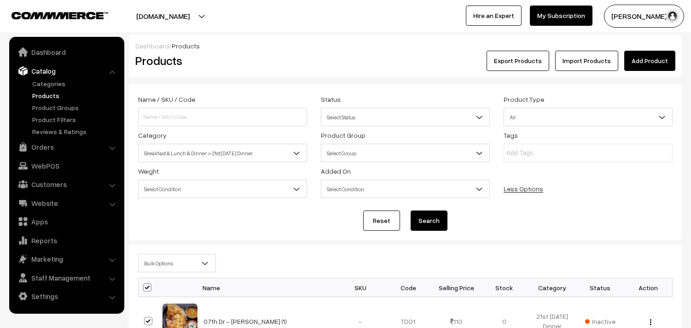
click at [165, 265] on span "Bulk Options" at bounding box center [177, 263] width 77 height 16
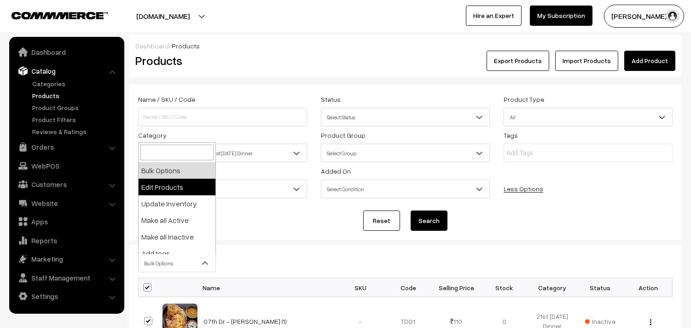
select select "editProduct"
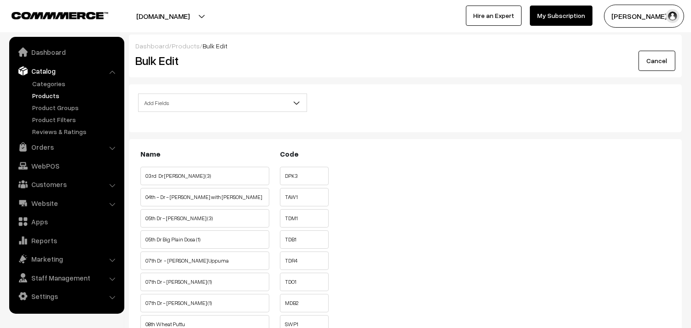
click at [191, 107] on span "Add Fields" at bounding box center [223, 103] width 168 height 16
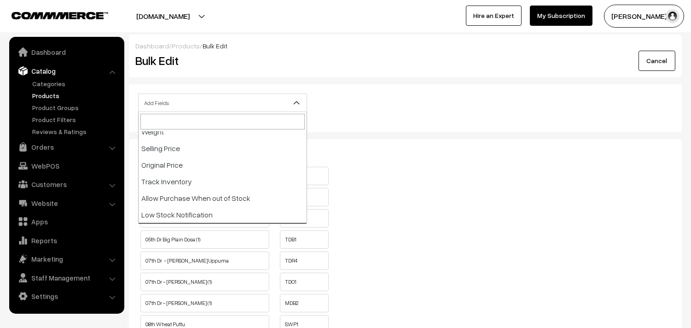
scroll to position [153, 0]
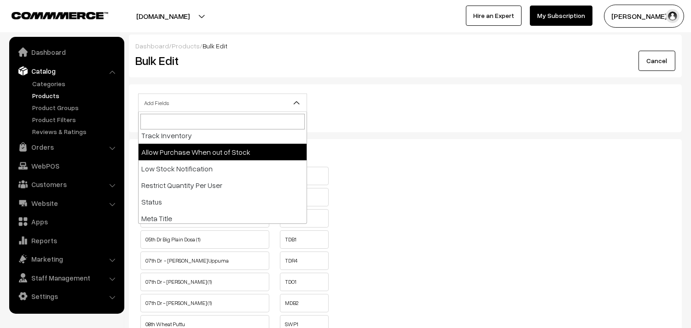
select select "allow-purchase"
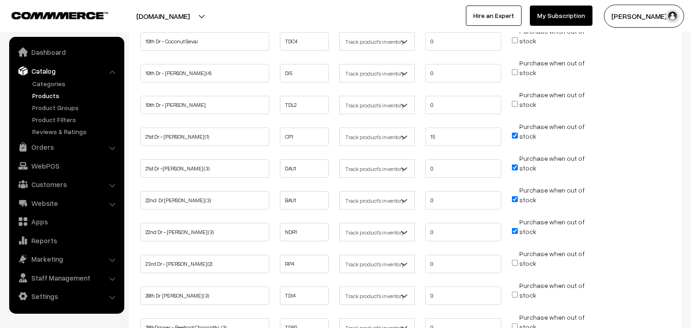
scroll to position [716, 0]
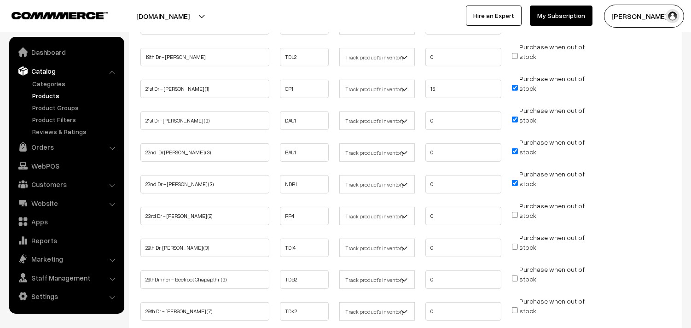
click at [516, 85] on input "Purchase when out of stock" at bounding box center [515, 88] width 6 height 6
checkbox input "false"
click at [369, 85] on ul "21st Dr - Chola Poori (1) CP1 Don't track inventory 15 stock" at bounding box center [405, 86] width 535 height 24
type input "0"
click at [515, 115] on span "Purchase when out of stock" at bounding box center [548, 119] width 73 height 9
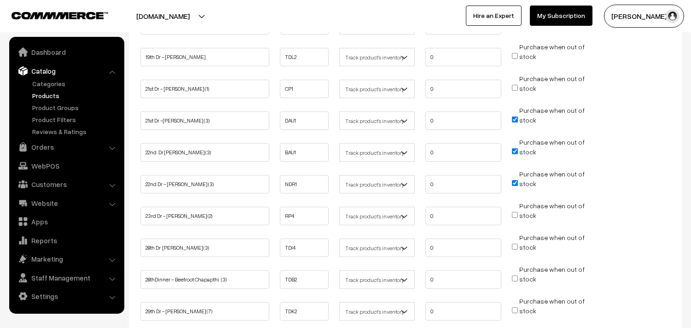
click at [514, 117] on input "Purchase when out of stock" at bounding box center [515, 120] width 6 height 6
checkbox input "false"
click at [518, 148] on input "Purchase when out of stock" at bounding box center [515, 151] width 6 height 6
checkbox input "false"
click at [516, 180] on input "Purchase when out of stock" at bounding box center [515, 183] width 6 height 6
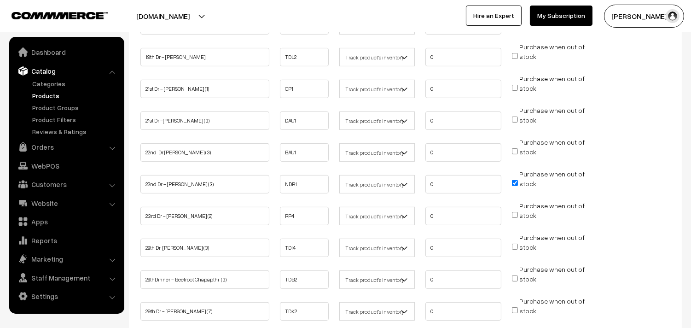
checkbox input "false"
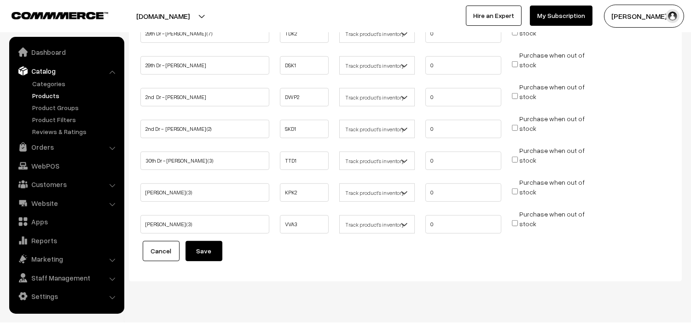
scroll to position [1001, 0]
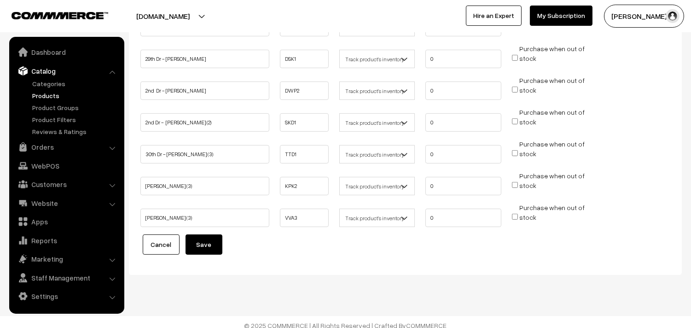
click at [211, 242] on button "Save" at bounding box center [204, 244] width 37 height 20
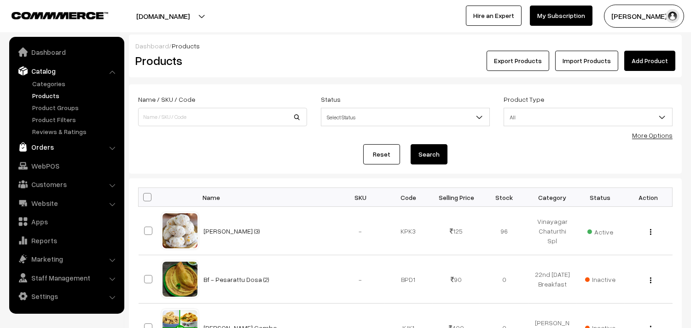
click at [47, 146] on link "Orders" at bounding box center [67, 147] width 110 height 17
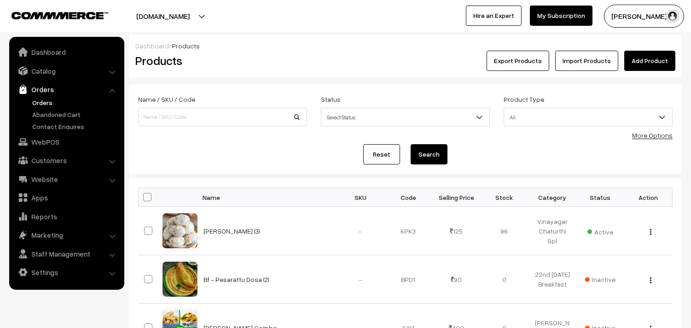
click at [53, 100] on link "Orders" at bounding box center [75, 103] width 91 height 10
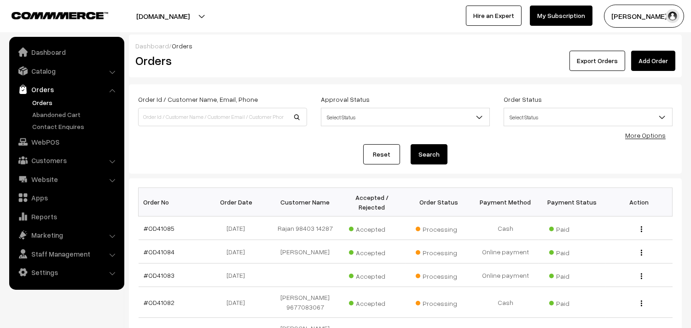
click at [48, 100] on link "Orders" at bounding box center [75, 103] width 91 height 10
click at [58, 67] on link "Catalog" at bounding box center [67, 71] width 110 height 17
click at [52, 70] on link "Catalog" at bounding box center [67, 71] width 110 height 17
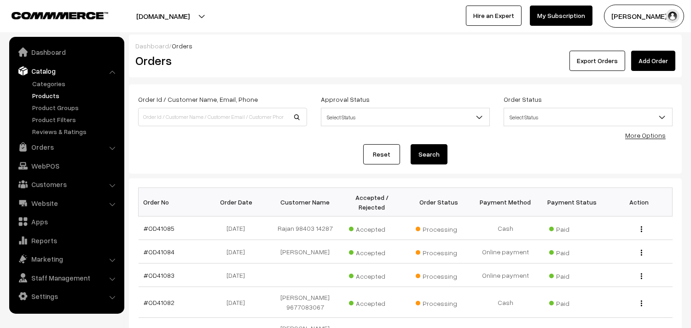
click at [52, 94] on link "Products" at bounding box center [75, 96] width 91 height 10
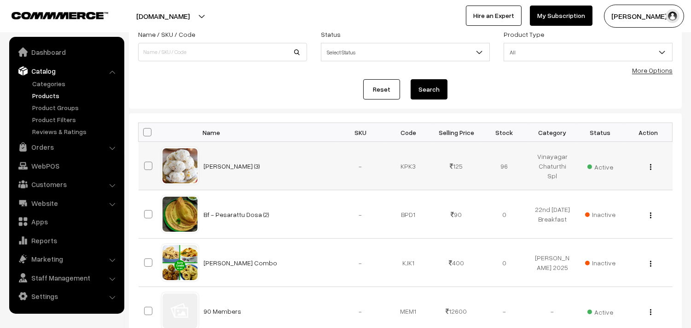
scroll to position [102, 0]
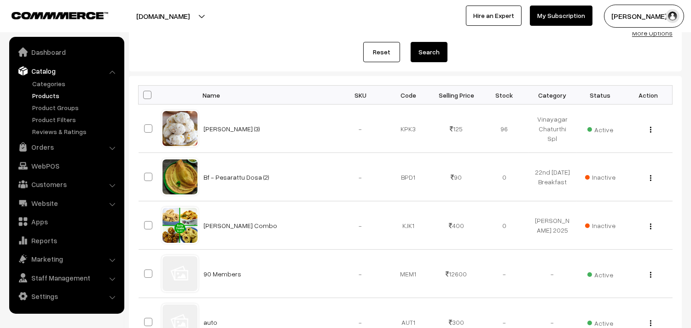
click at [656, 37] on div "More Options" at bounding box center [653, 33] width 41 height 10
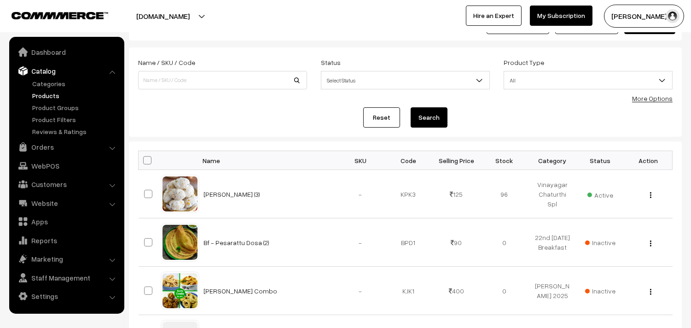
scroll to position [0, 0]
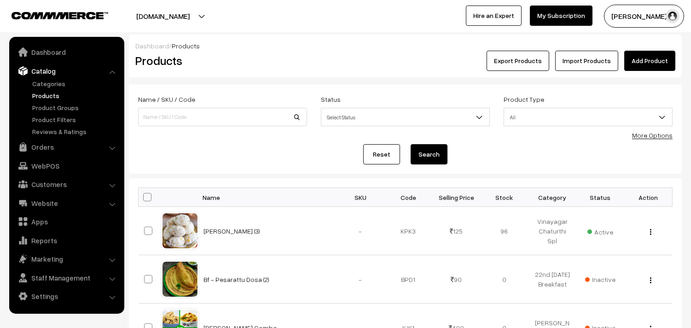
click at [63, 91] on link "Products" at bounding box center [75, 96] width 91 height 10
click at [665, 137] on link "More Options" at bounding box center [653, 135] width 41 height 8
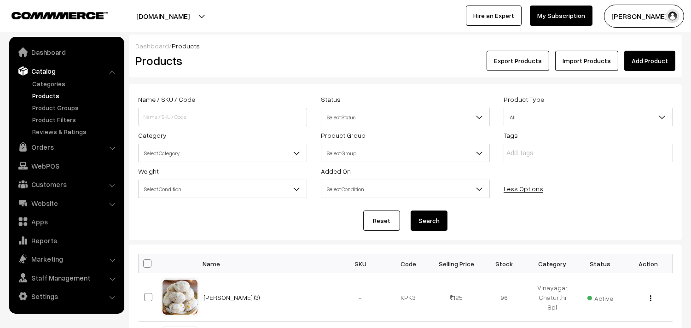
click at [255, 153] on span "Select Category" at bounding box center [223, 153] width 168 height 16
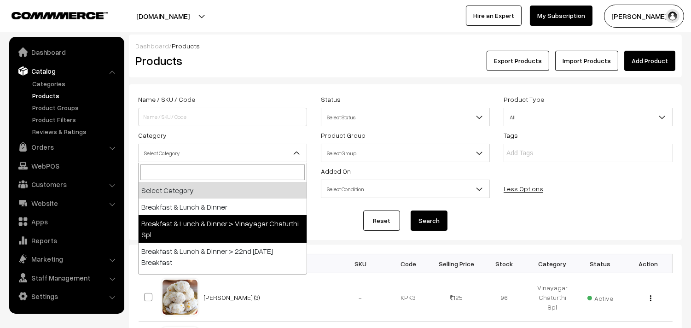
click at [601, 227] on div "Reset Search" at bounding box center [405, 221] width 535 height 20
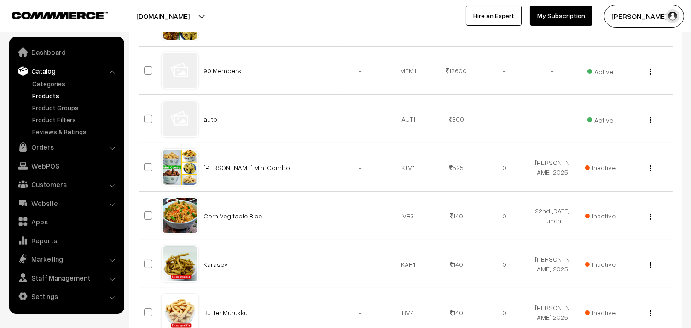
scroll to position [545, 0]
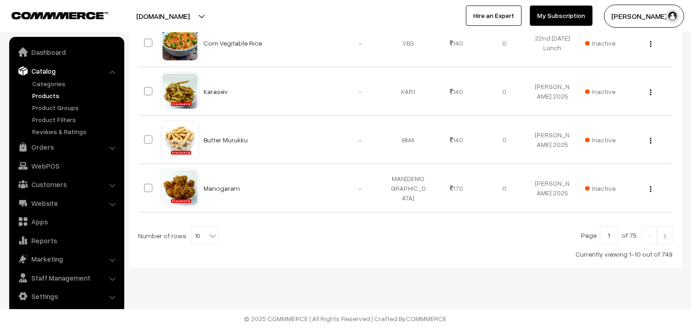
click at [194, 235] on span "10" at bounding box center [205, 236] width 27 height 18
select select "100"
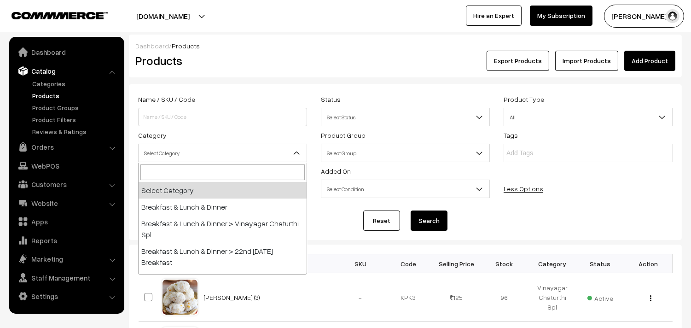
scroll to position [51, 0]
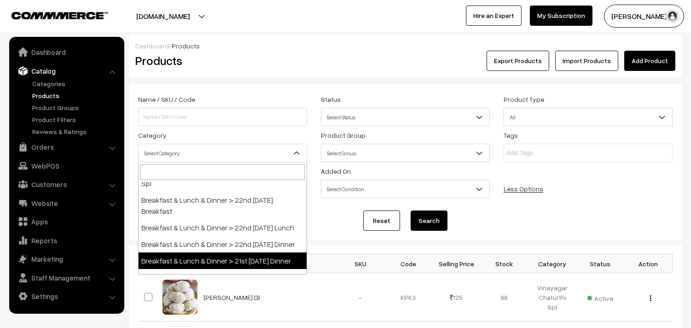
select select "96"
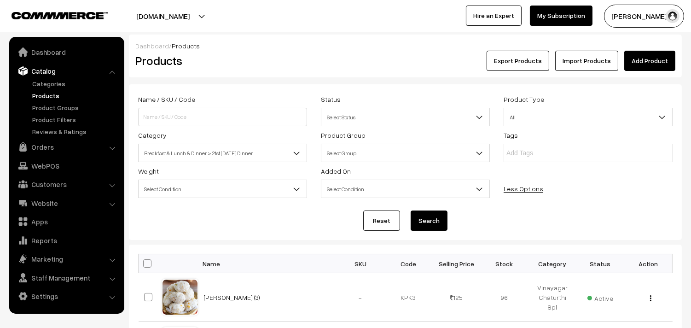
click at [443, 220] on button "Search" at bounding box center [429, 221] width 37 height 20
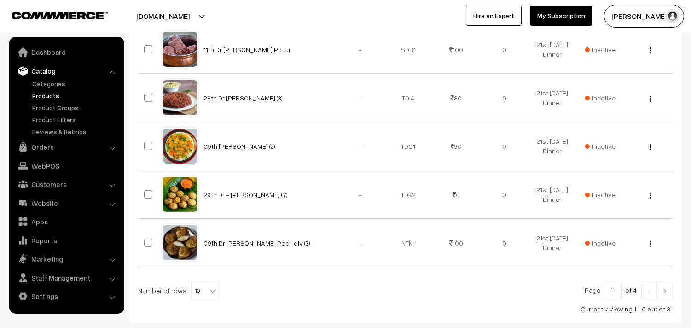
scroll to position [545, 0]
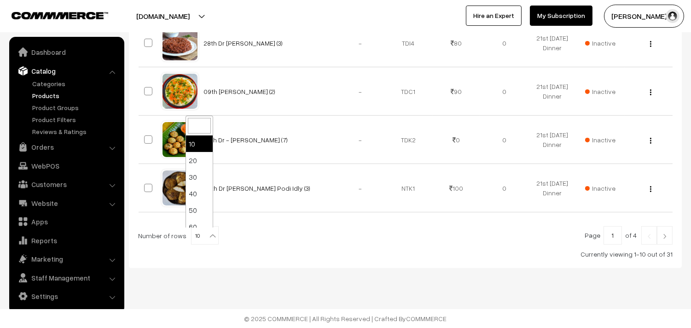
click at [192, 243] on span "10" at bounding box center [205, 236] width 27 height 18
select select "100"
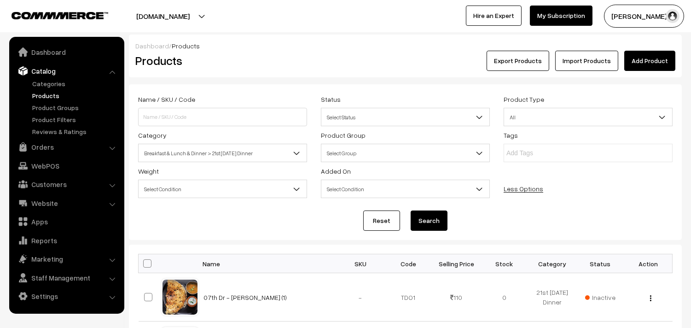
click at [231, 153] on span "Breakfast & Lunch & Dinner > 21st [DATE] Dinner" at bounding box center [223, 153] width 168 height 16
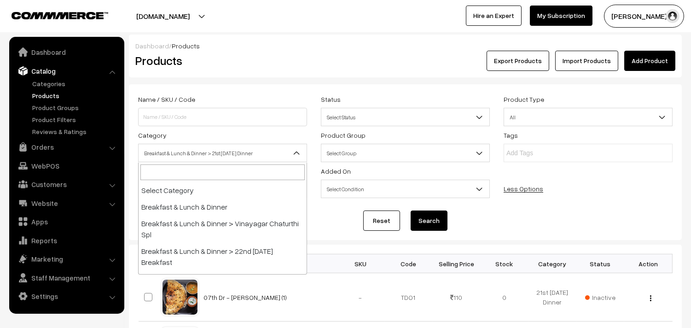
scroll to position [88, 0]
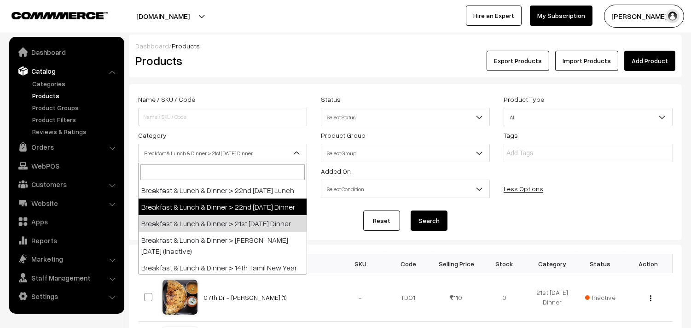
select select "68"
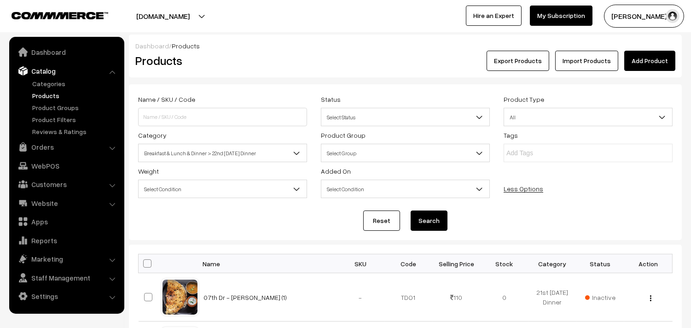
click at [439, 222] on button "Search" at bounding box center [429, 221] width 37 height 20
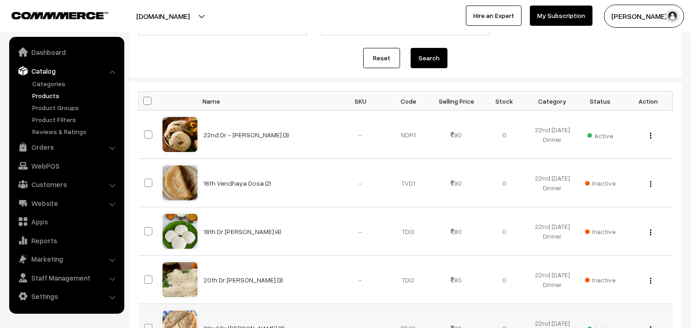
scroll to position [153, 0]
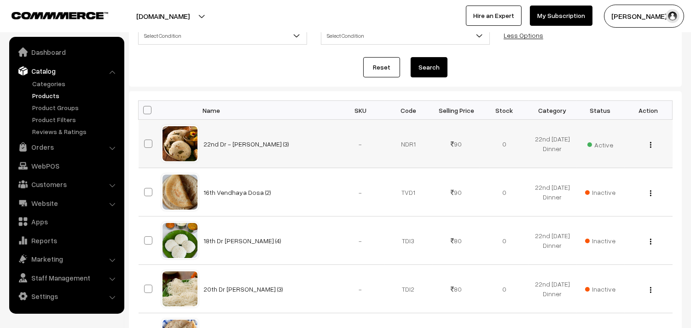
click at [651, 144] on img "button" at bounding box center [650, 145] width 1 height 6
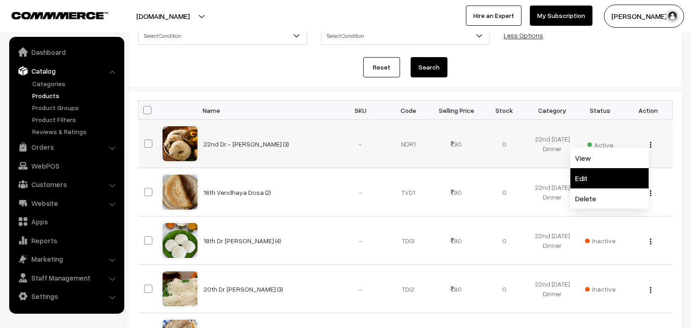
click at [607, 178] on link "Edit" at bounding box center [610, 178] width 78 height 20
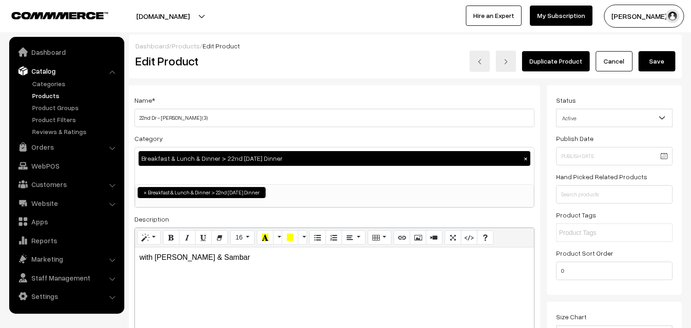
click at [666, 58] on button "Save" at bounding box center [657, 61] width 37 height 20
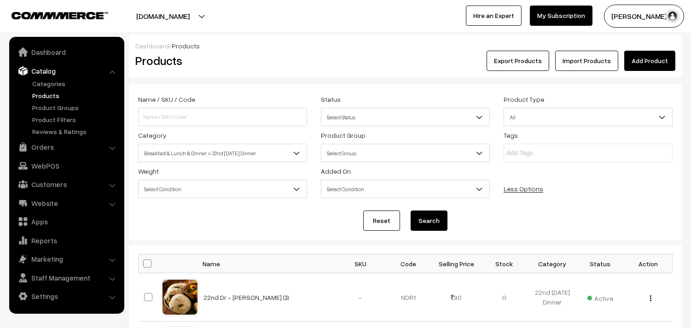
click at [230, 155] on span "Breakfast & Lunch & Dinner > 22nd [DATE] Dinner" at bounding box center [223, 153] width 168 height 16
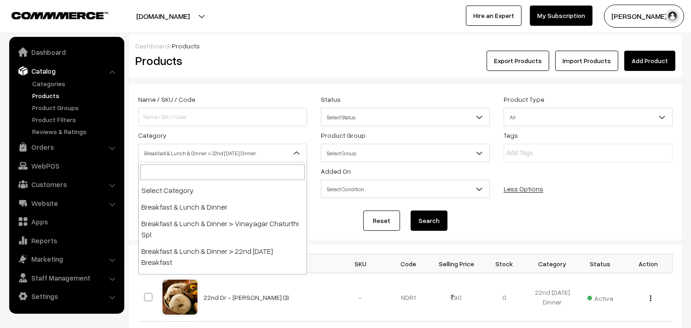
scroll to position [71, 0]
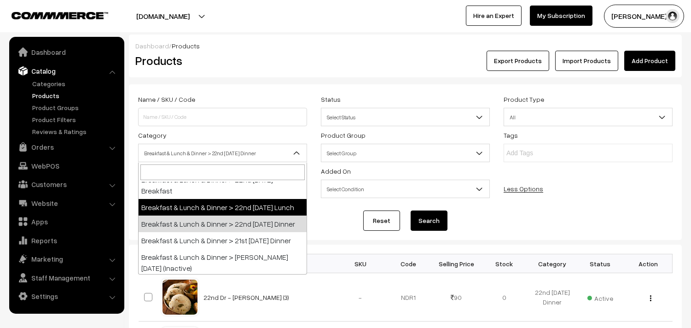
drag, startPoint x: 236, startPoint y: 204, endPoint x: 396, endPoint y: 236, distance: 163.1
select select "95"
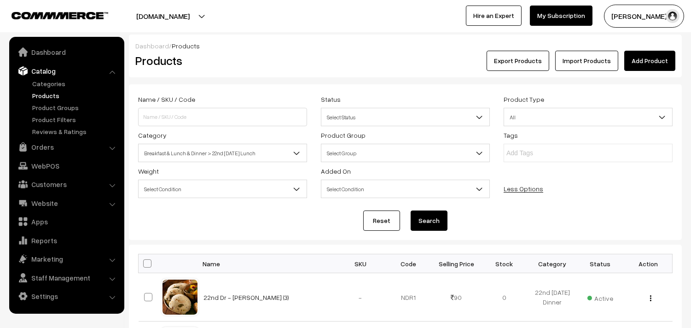
click at [435, 228] on button "Search" at bounding box center [429, 221] width 37 height 20
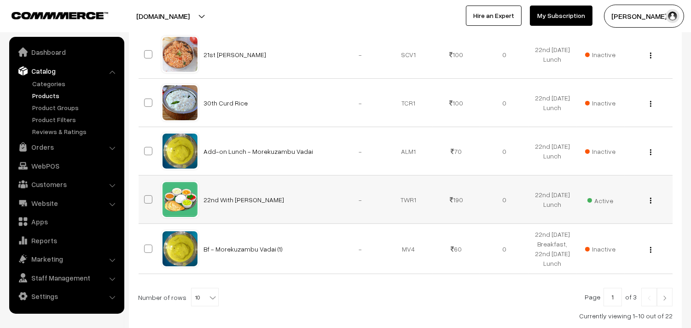
scroll to position [512, 0]
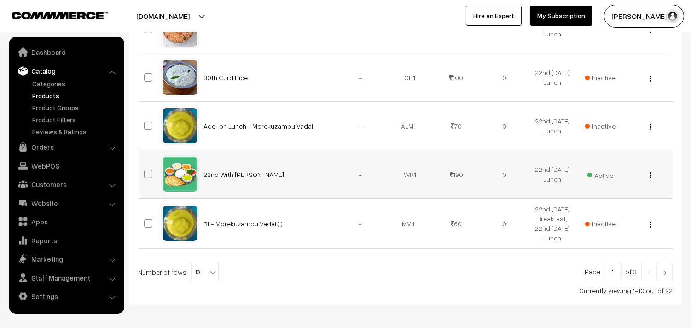
click at [652, 176] on div "View Edit Delete" at bounding box center [648, 175] width 37 height 10
click at [651, 178] on img "button" at bounding box center [650, 175] width 1 height 6
drag, startPoint x: 627, startPoint y: 209, endPoint x: 581, endPoint y: 208, distance: 45.6
click at [627, 209] on link "Edit" at bounding box center [610, 209] width 78 height 20
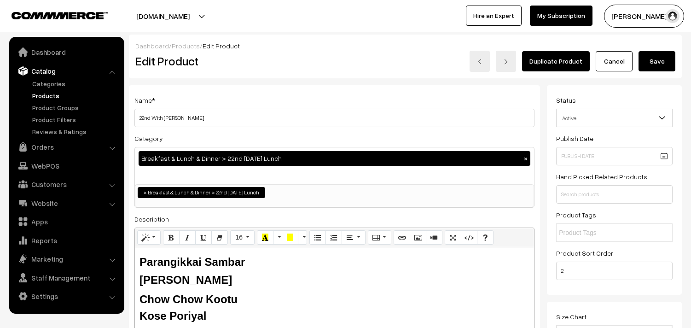
scroll to position [153, 0]
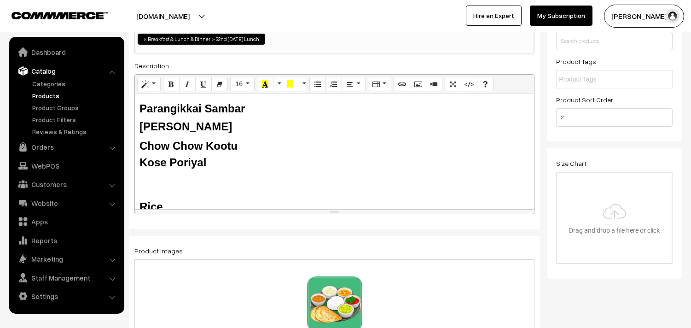
click at [169, 162] on b "Kose Poriyal" at bounding box center [173, 162] width 67 height 12
click at [162, 129] on b "Tomato Rasam" at bounding box center [186, 126] width 93 height 12
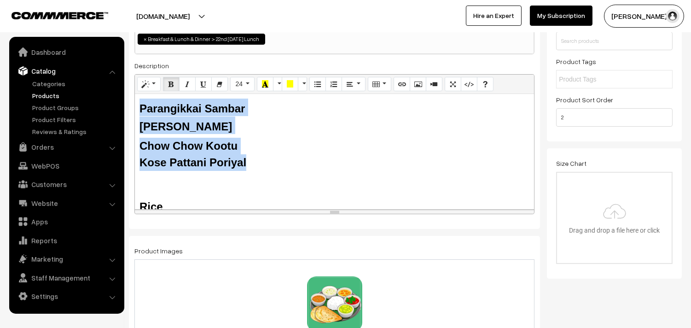
drag, startPoint x: 176, startPoint y: 140, endPoint x: 139, endPoint y: 100, distance: 53.8
click at [139, 100] on div "Parangikkai Sambar Kalyana Rasam Chow Chow Kootu Kose Pattani Poriyal Rice Butt…" at bounding box center [334, 151] width 399 height 115
copy div "Parangikkai Sambar Kalyana Rasam Chow Chow Kootu Kose Pattani Poriyal"
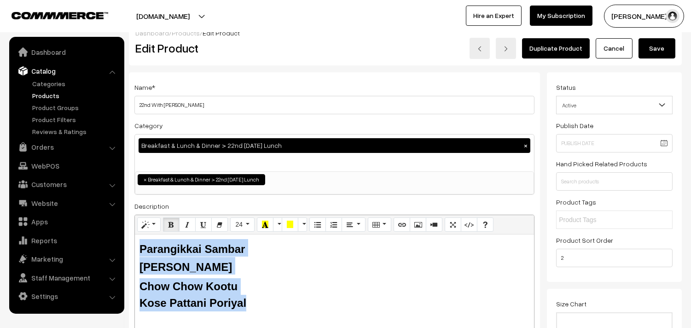
scroll to position [0, 0]
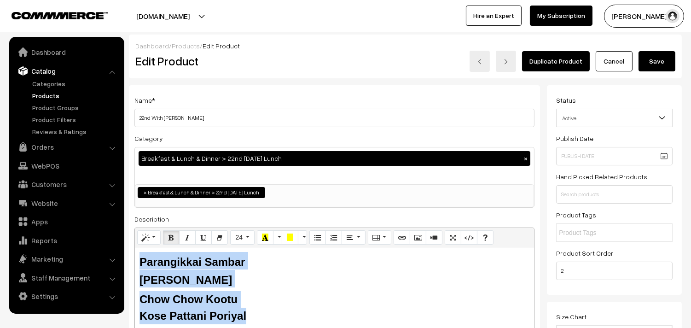
click at [662, 59] on button "Save" at bounding box center [657, 61] width 37 height 20
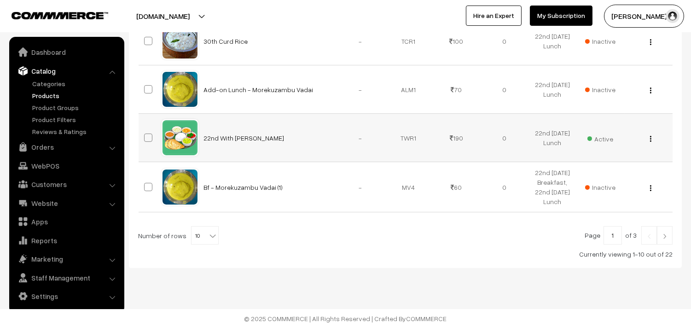
scroll to position [549, 0]
drag, startPoint x: 196, startPoint y: 236, endPoint x: 184, endPoint y: 192, distance: 45.7
click at [196, 235] on span "10" at bounding box center [205, 236] width 27 height 18
select select "100"
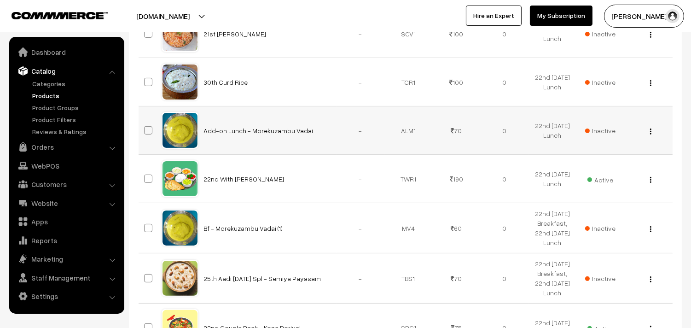
scroll to position [614, 0]
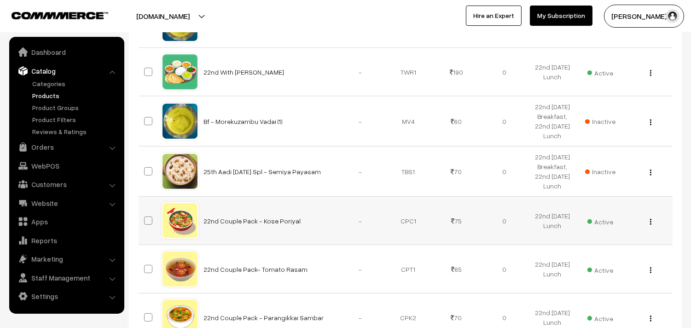
click at [651, 223] on img "button" at bounding box center [650, 222] width 1 height 6
click at [619, 259] on link "Edit" at bounding box center [610, 255] width 78 height 20
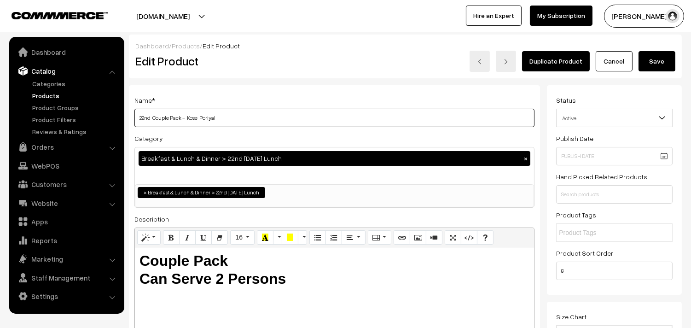
click at [264, 109] on input "22nd Couple Pack - Kose Poriyal" at bounding box center [335, 118] width 400 height 18
click at [201, 114] on input "22nd Couple Pack - Kose Poriyal" at bounding box center [335, 118] width 400 height 18
type input "22nd Couple Pack - Kose pattani Poriyal"
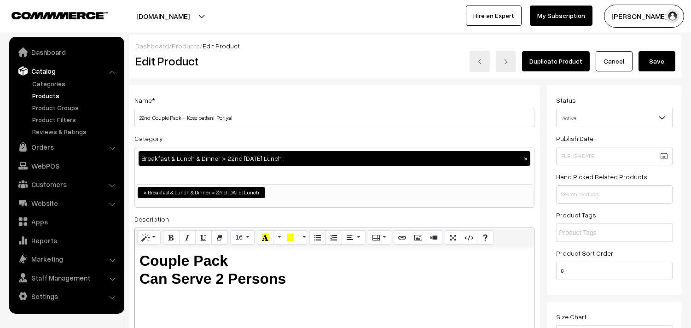
click at [657, 63] on button "Save" at bounding box center [657, 61] width 37 height 20
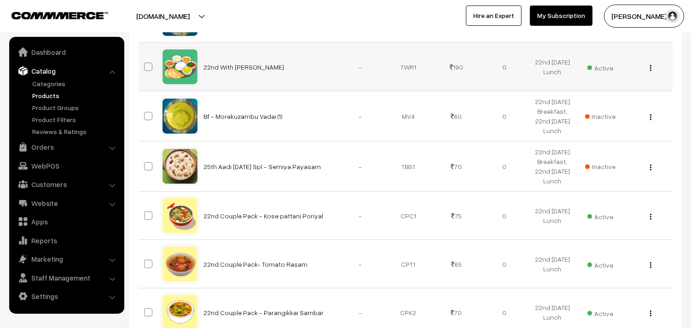
scroll to position [716, 0]
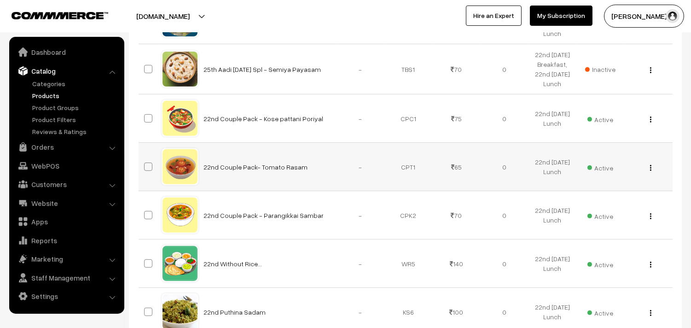
click at [651, 170] on img "button" at bounding box center [650, 168] width 1 height 6
click at [622, 204] on link "Edit" at bounding box center [610, 201] width 78 height 20
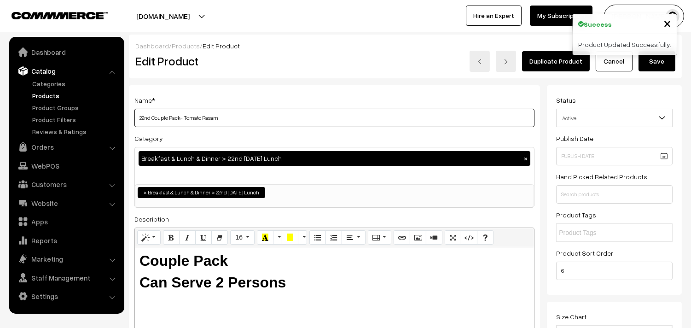
click at [274, 117] on input "22nd Couple Pack- Tomato Rasam" at bounding box center [335, 118] width 400 height 18
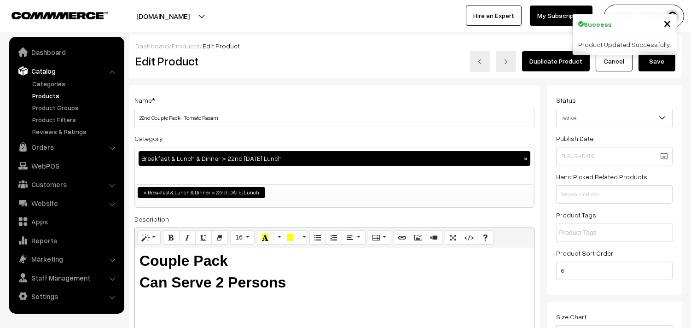
click at [260, 131] on div "Name * 22nd Couple Pack- Tomato Rasam Category Breakfast & Lunch & Dinner > 22n…" at bounding box center [334, 234] width 411 height 298
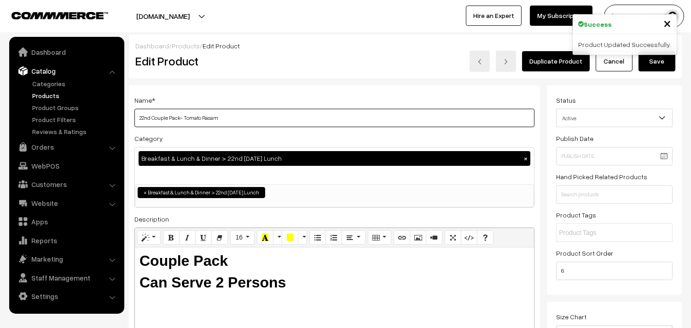
drag, startPoint x: 257, startPoint y: 113, endPoint x: 197, endPoint y: 117, distance: 59.6
click at [251, 113] on input "22nd Couple Pack- Tomato Rasam" at bounding box center [335, 118] width 400 height 18
click at [195, 115] on input "22nd Couple Pack- Tomato Rasam" at bounding box center [335, 118] width 400 height 18
type input "22nd Couple Pack- Kalyana Rasam"
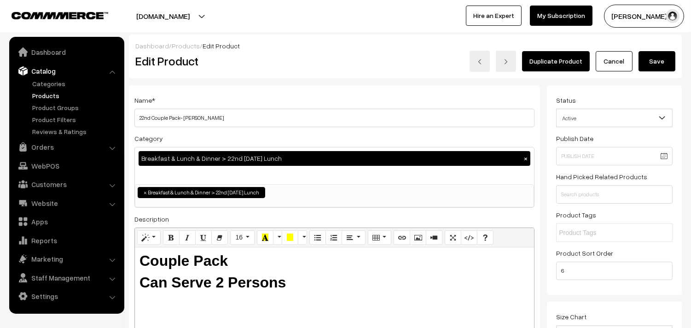
click at [662, 57] on button "Save" at bounding box center [657, 61] width 37 height 20
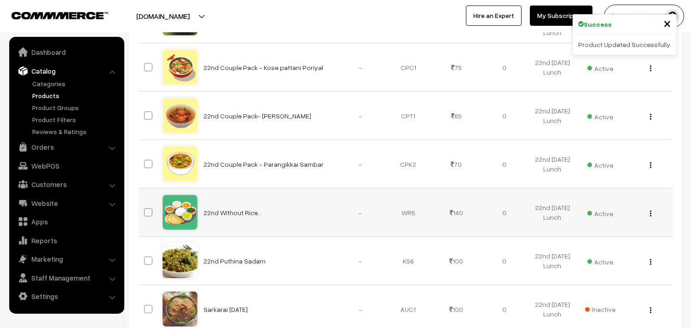
scroll to position [819, 0]
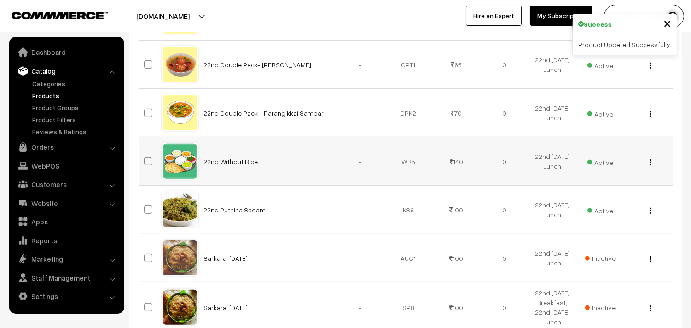
click at [650, 163] on img "button" at bounding box center [650, 162] width 1 height 6
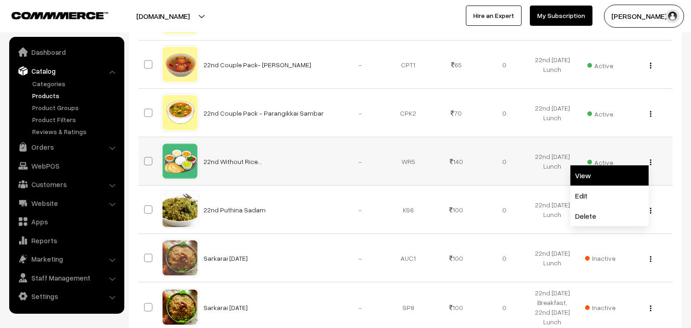
click at [622, 182] on link "View" at bounding box center [610, 175] width 78 height 20
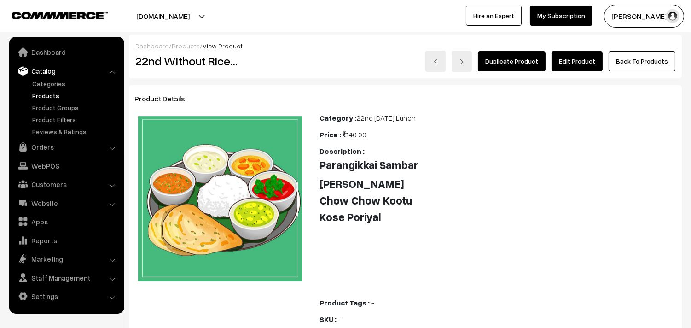
click at [593, 56] on link "Edit Product" at bounding box center [577, 61] width 51 height 20
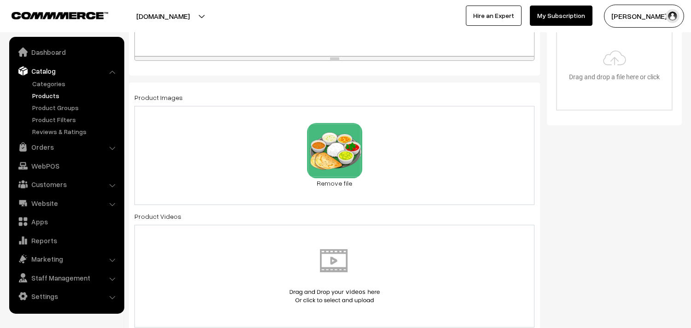
scroll to position [153, 0]
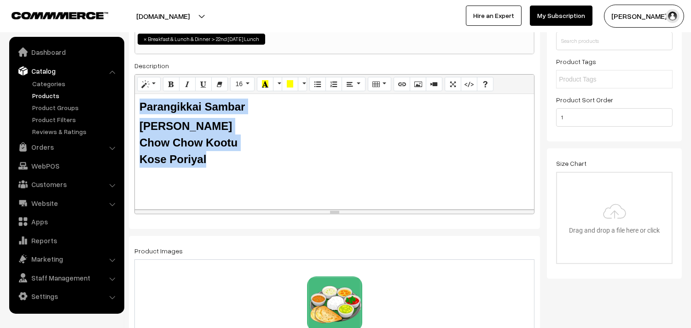
drag, startPoint x: 214, startPoint y: 159, endPoint x: 99, endPoint y: 96, distance: 131.6
paste div
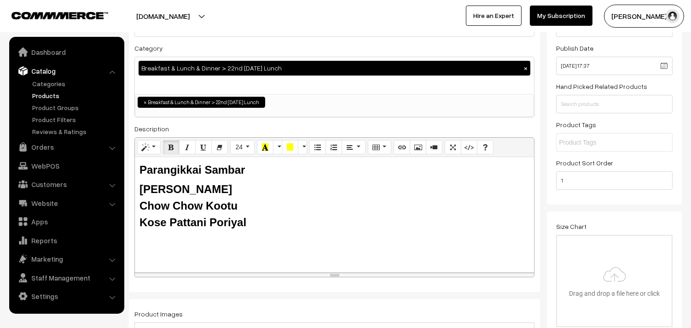
scroll to position [0, 0]
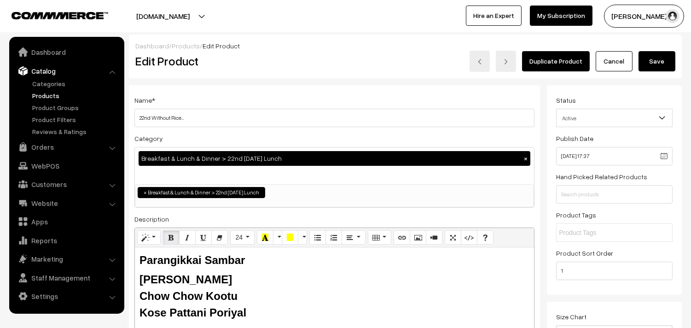
click at [656, 54] on button "Save" at bounding box center [657, 61] width 37 height 20
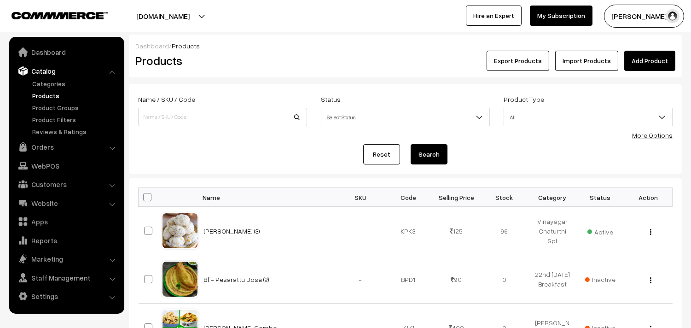
click at [652, 135] on link "More Options" at bounding box center [653, 135] width 41 height 8
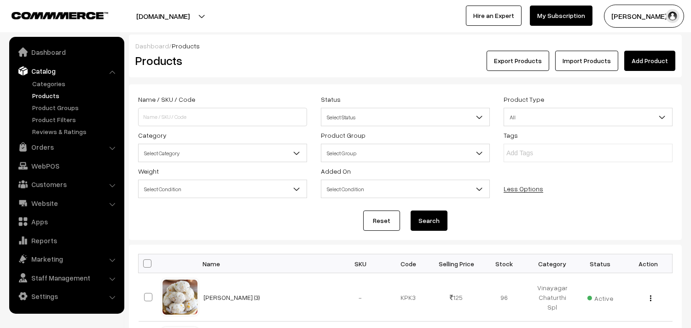
click at [219, 158] on span "Select Category" at bounding box center [223, 153] width 168 height 16
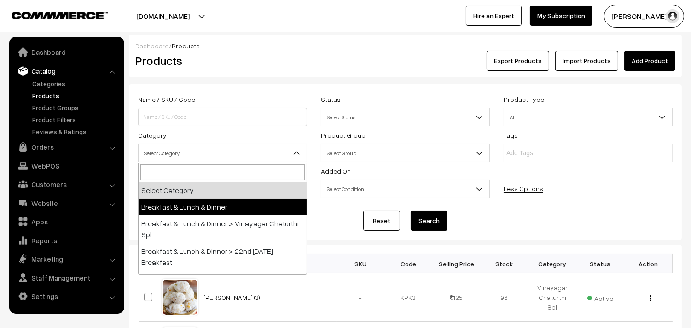
scroll to position [51, 0]
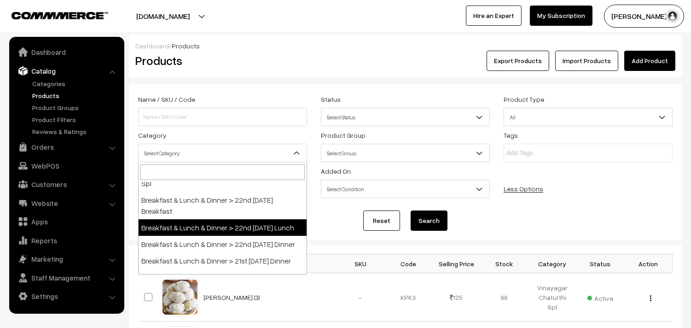
select select "95"
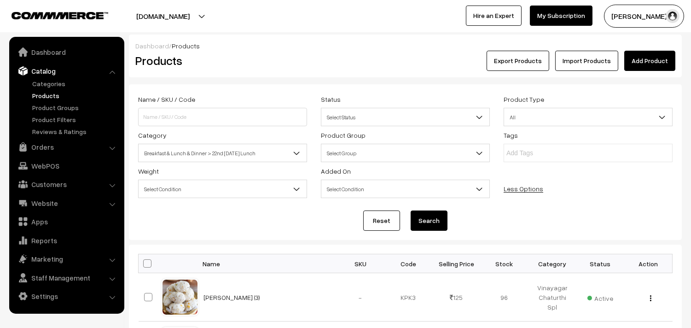
drag, startPoint x: 439, startPoint y: 222, endPoint x: 316, endPoint y: 223, distance: 123.5
click at [440, 222] on button "Search" at bounding box center [429, 221] width 37 height 20
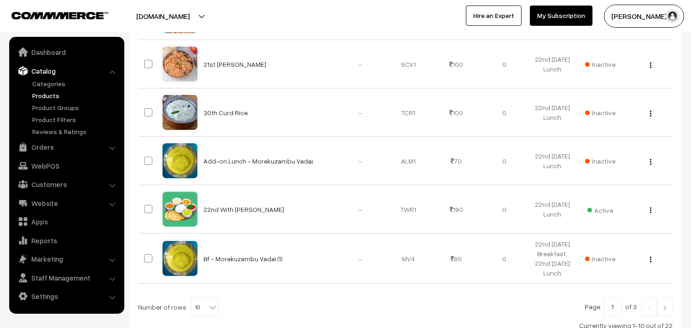
scroll to position [549, 0]
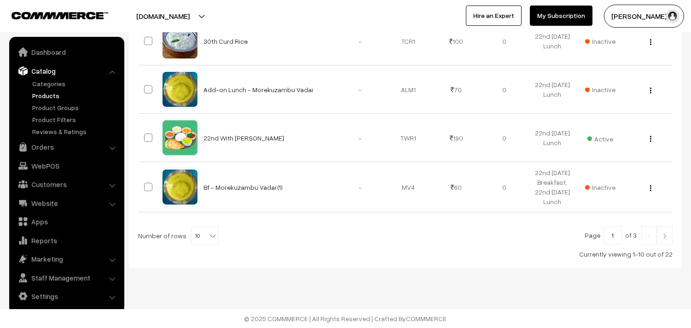
click at [192, 245] on span "10" at bounding box center [205, 236] width 27 height 18
select select "100"
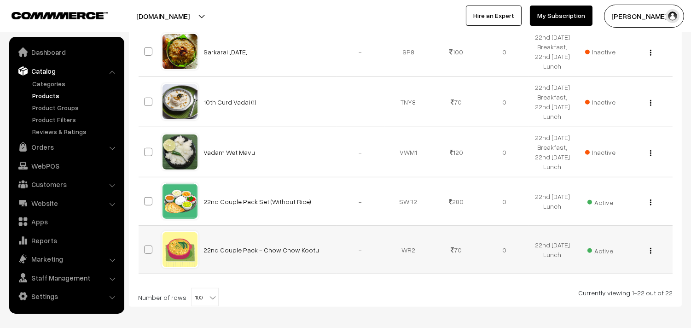
scroll to position [1114, 0]
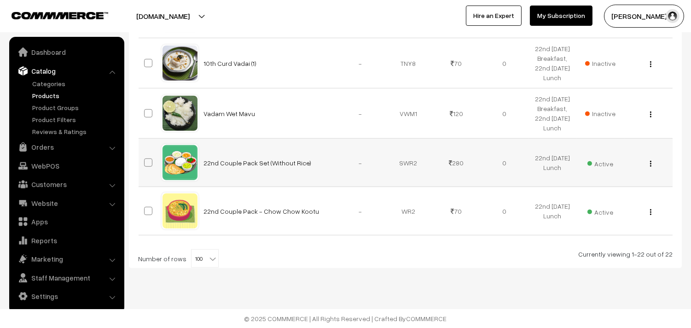
click at [650, 162] on img "button" at bounding box center [650, 164] width 1 height 6
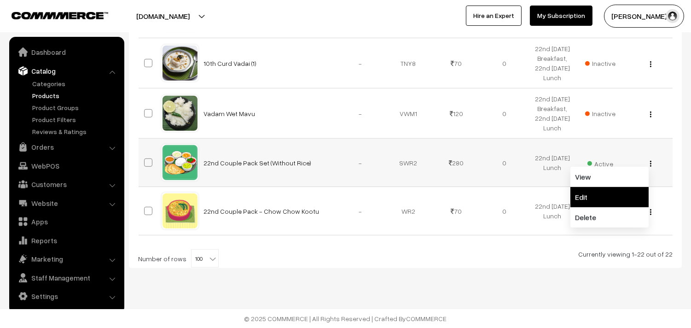
click at [615, 204] on link "Edit" at bounding box center [610, 197] width 78 height 20
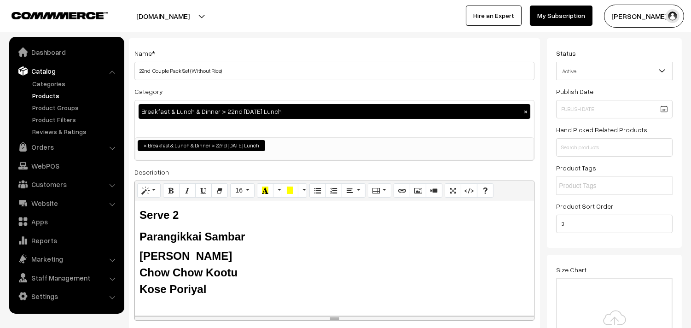
scroll to position [102, 0]
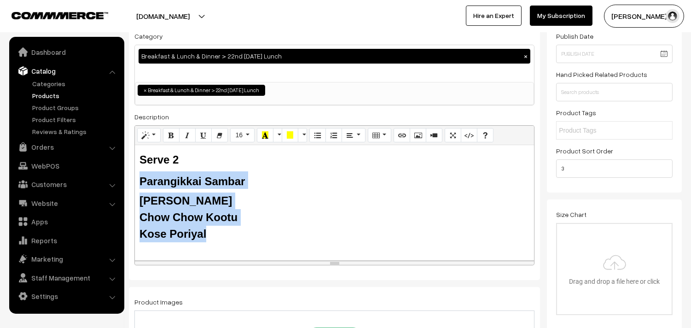
drag, startPoint x: 140, startPoint y: 181, endPoint x: 210, endPoint y: 237, distance: 90.2
click at [210, 237] on div "Serve 2 Parangikkai Sambar Tomato Rasam Chow Chow Kootu Kose Poriyal" at bounding box center [334, 202] width 399 height 115
paste div
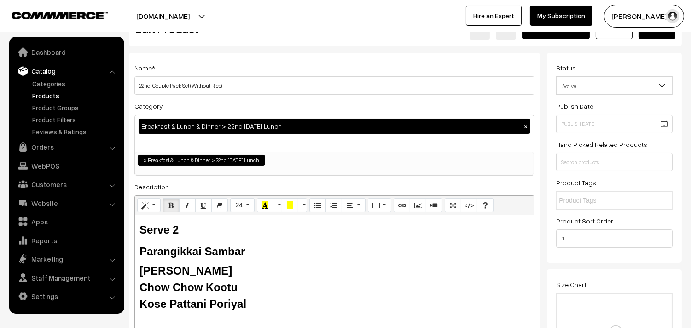
scroll to position [0, 0]
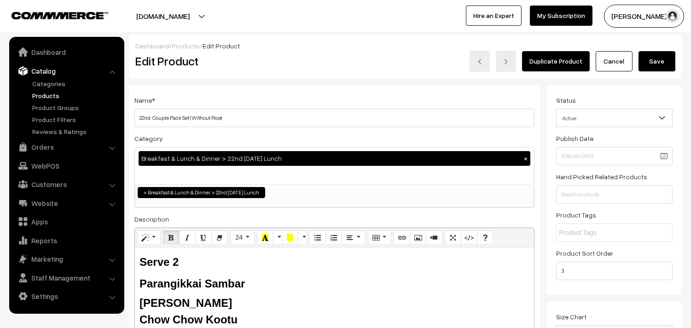
click at [659, 62] on button "Save" at bounding box center [657, 61] width 37 height 20
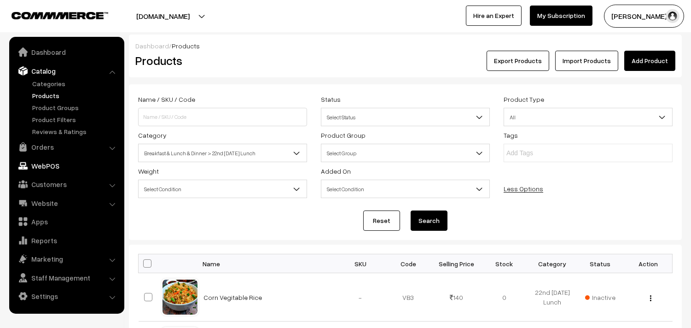
click at [59, 144] on link "Orders" at bounding box center [67, 147] width 110 height 17
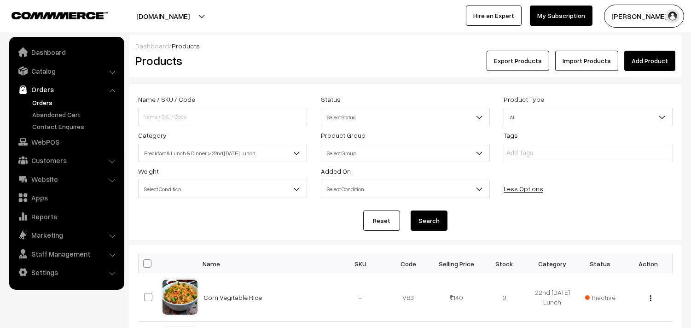
click at [59, 102] on link "Orders" at bounding box center [75, 103] width 91 height 10
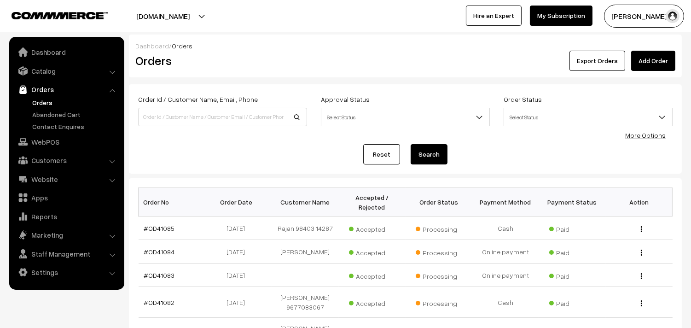
click at [51, 151] on ul "Dashboard Catalog" at bounding box center [66, 163] width 115 height 253
click at [51, 142] on link "WebPOS" at bounding box center [67, 142] width 110 height 17
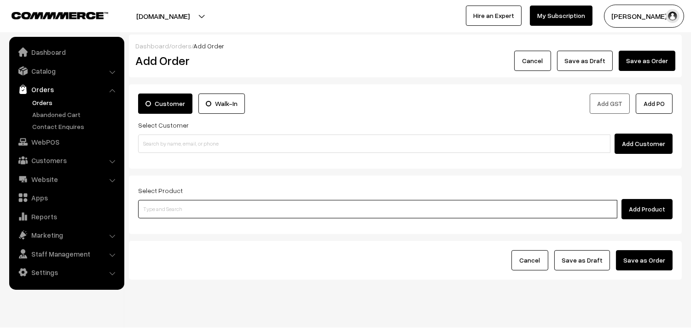
click at [187, 210] on input at bounding box center [378, 209] width 480 height 18
click at [150, 208] on input "boont" at bounding box center [378, 209] width 480 height 18
type input "b"
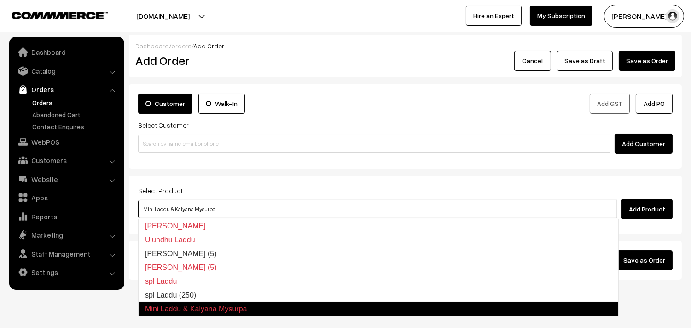
type input "spl Laddu (250)"
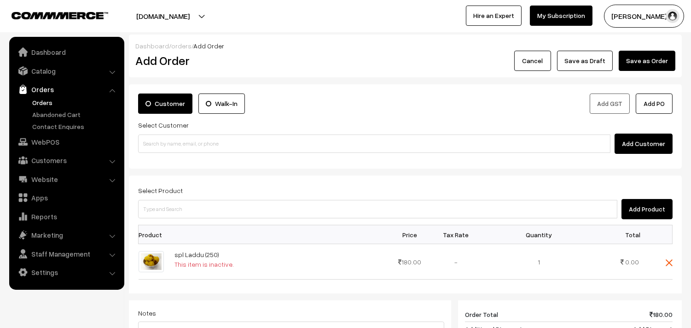
click at [623, 160] on div "Customer Walk-In Add GST Add PO Select Customer Add Customer" at bounding box center [405, 126] width 553 height 84
click at [670, 264] on img at bounding box center [669, 262] width 7 height 7
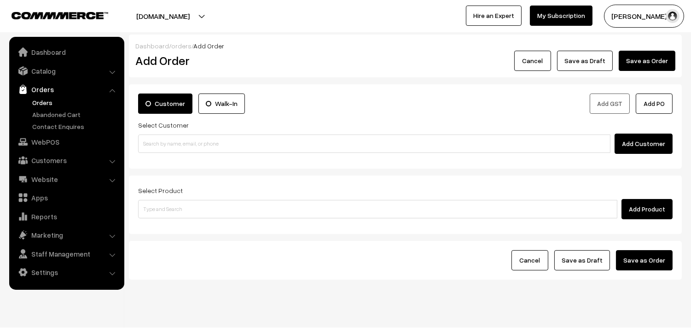
scroll to position [19, 0]
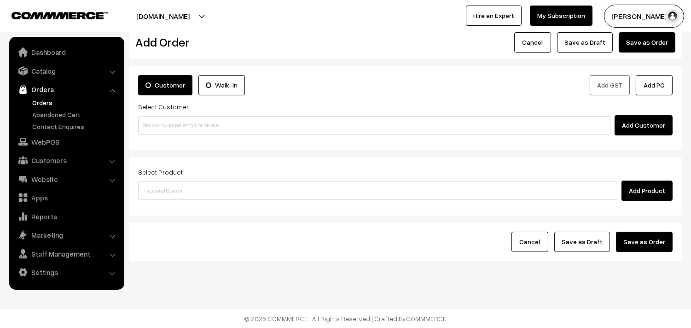
click at [473, 156] on form "Customer Walk-In Add GST Add PO Select Customer Add Customer Select Product Add…" at bounding box center [405, 163] width 553 height 195
drag, startPoint x: 239, startPoint y: 155, endPoint x: 232, endPoint y: 121, distance: 35.1
click at [239, 155] on form "Customer Walk-In Add GST Add PO Select Customer Add Customer Select Product Add…" at bounding box center [405, 163] width 553 height 195
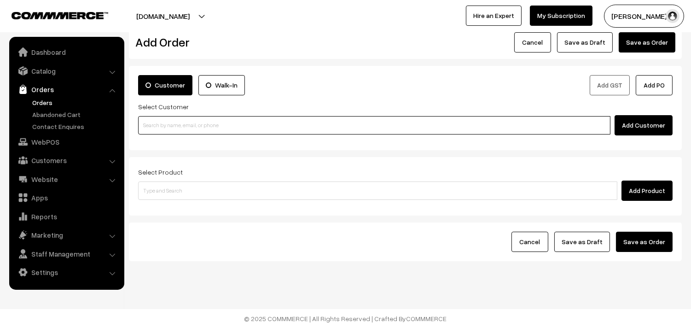
click at [232, 121] on input at bounding box center [374, 125] width 473 height 18
paste input "98844 61761"
click at [162, 122] on input "98844 61761" at bounding box center [374, 125] width 473 height 18
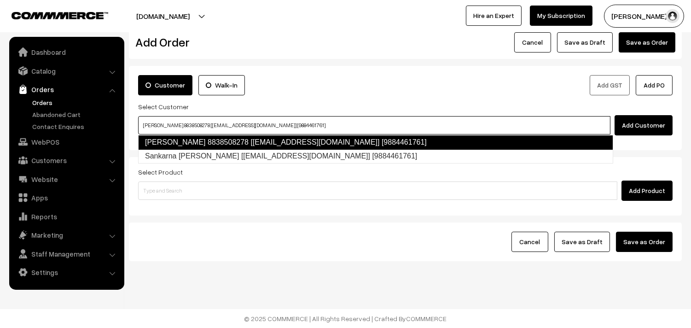
type input "Sankaran pillai 8838508278 [test14@gmail.com] [9884461761]\"
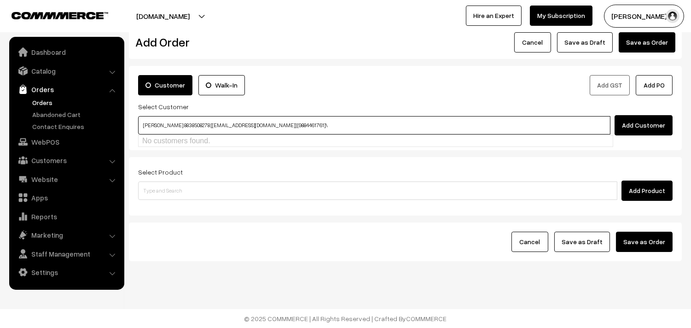
paste input
paste input "+91 98844 61761"
click at [164, 130] on input "+91 98844 61761" at bounding box center [374, 125] width 473 height 18
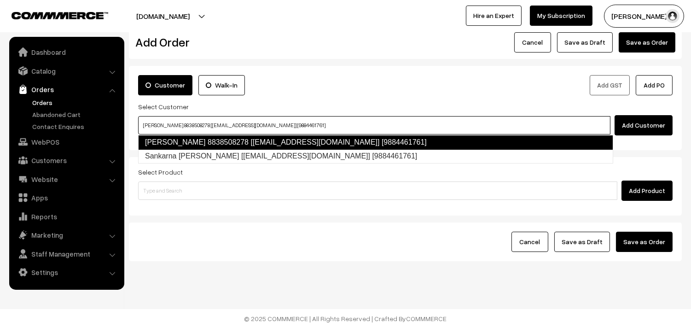
type input "Sankaran pillai 8838508278 [test14@gmail.com] [9884461761]"
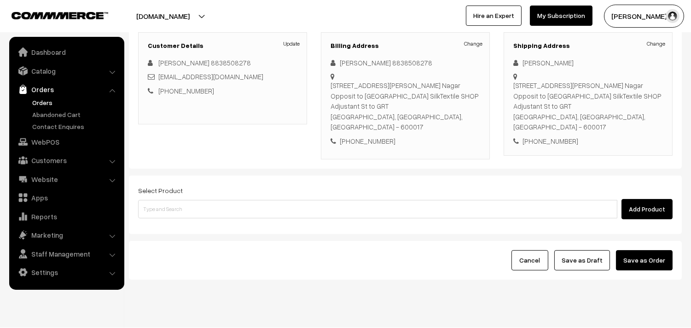
scroll to position [136, 0]
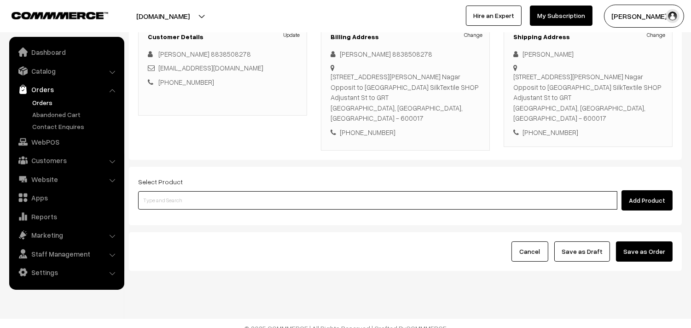
click at [219, 191] on input at bounding box center [378, 200] width 480 height 18
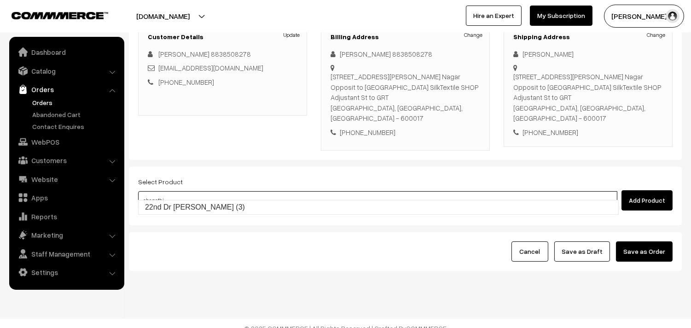
type input "22nd Dr [PERSON_NAME] (3)"
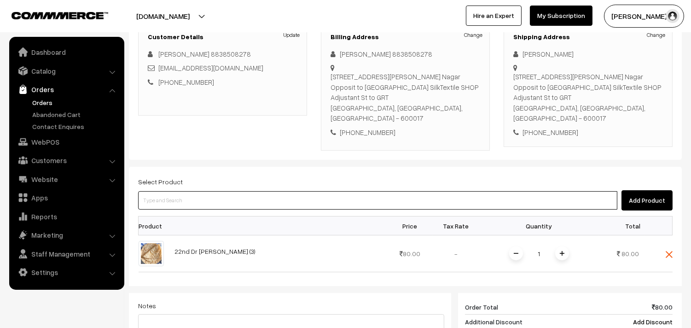
click at [219, 191] on input at bounding box center [378, 200] width 480 height 18
type input "idiyappam"
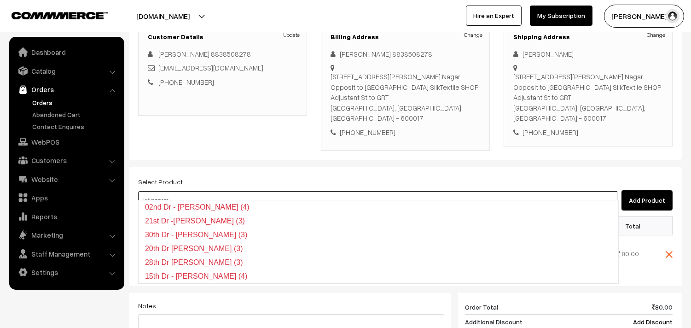
click at [219, 191] on input "idiyappam" at bounding box center [378, 200] width 480 height 18
click at [218, 191] on input at bounding box center [378, 200] width 480 height 18
click at [439, 129] on div "Billing Address Change Sankaran 8838508278 A6, Ayyappa Apt, Old#8 New#15, Ranga…" at bounding box center [405, 86] width 169 height 127
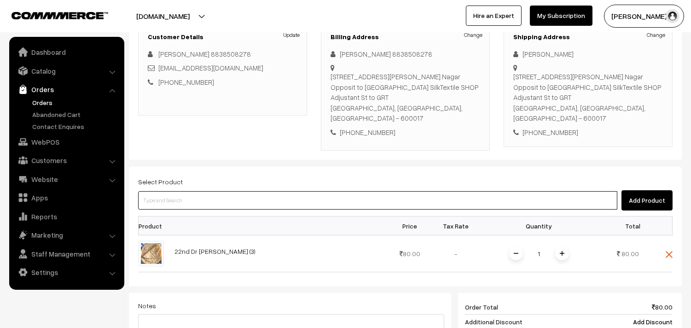
click at [266, 193] on input at bounding box center [378, 200] width 480 height 18
click at [265, 194] on input at bounding box center [378, 200] width 480 height 18
click at [268, 192] on input at bounding box center [378, 200] width 480 height 18
click at [215, 191] on input at bounding box center [378, 200] width 480 height 18
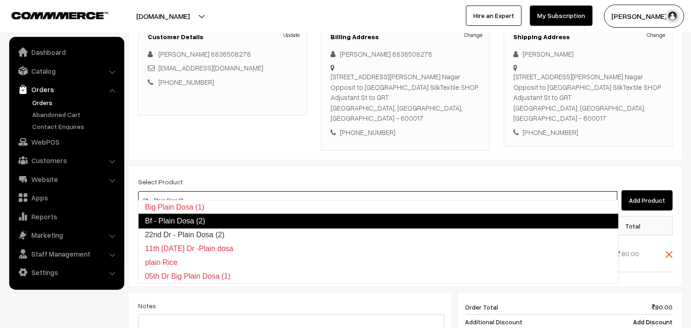
type input "22nd Dr - Plain Dosa (2)"
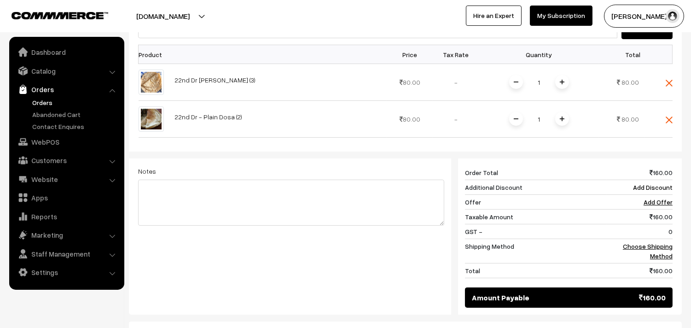
scroll to position [392, 0]
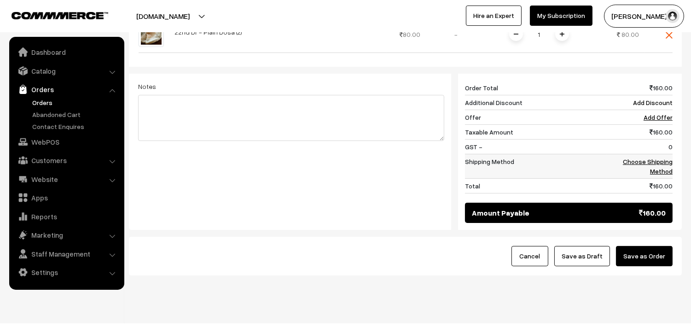
click at [651, 154] on td "Choose Shipping Method" at bounding box center [640, 166] width 66 height 24
click at [660, 158] on link "Choose Shipping Method" at bounding box center [648, 167] width 50 height 18
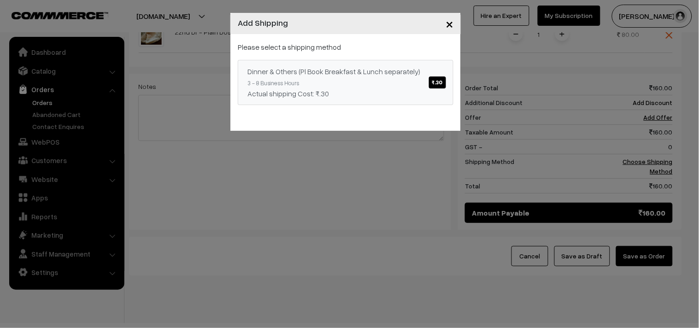
click at [387, 76] on link "Dinner & Others (Pl Book Breakfast & Lunch separately) ₹.30 3 - 8 Business Hour…" at bounding box center [346, 82] width 216 height 45
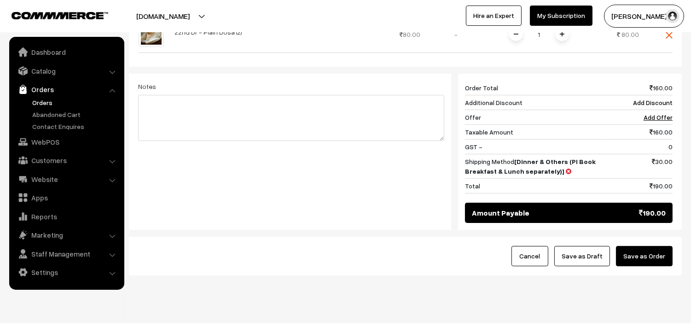
click at [599, 249] on button "Save as Draft" at bounding box center [583, 256] width 56 height 20
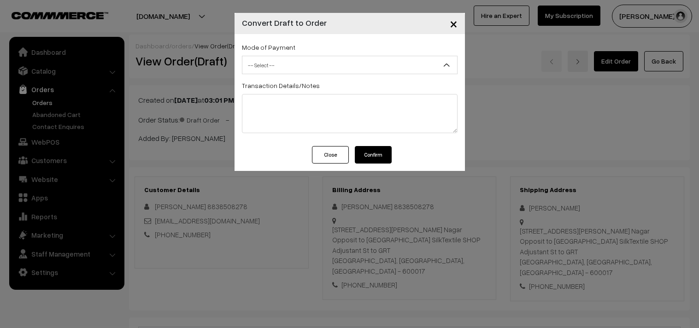
scroll to position [461, 0]
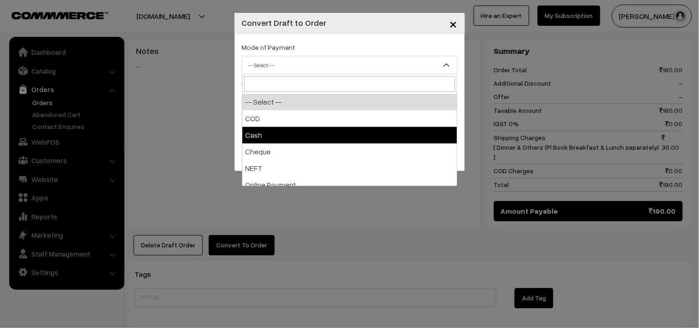
select select "2"
checkbox input "true"
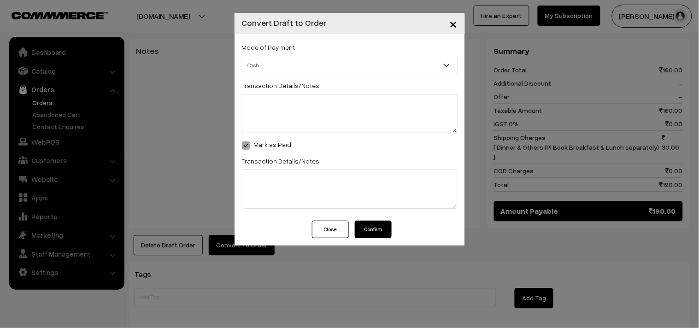
click at [378, 228] on button "Confirm" at bounding box center [373, 230] width 37 height 18
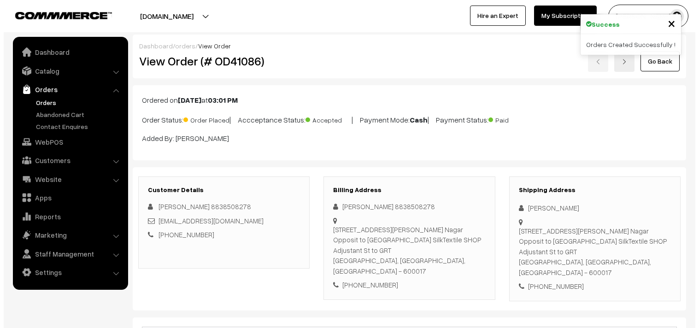
scroll to position [461, 0]
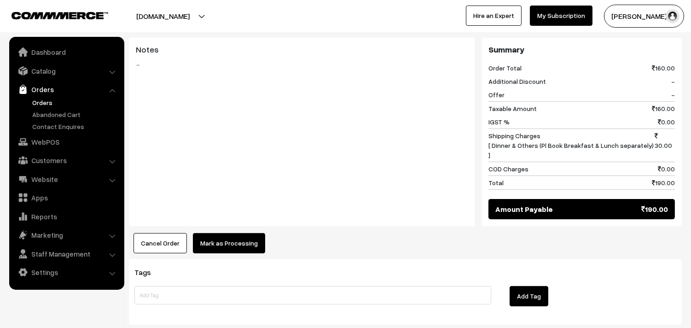
click at [234, 233] on button "Mark as Processing" at bounding box center [229, 243] width 72 height 20
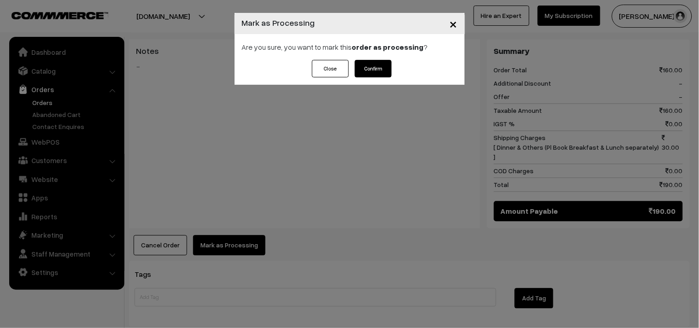
click at [394, 70] on div "Close Confirm" at bounding box center [349, 72] width 230 height 25
click at [364, 70] on button "Confirm" at bounding box center [373, 69] width 37 height 18
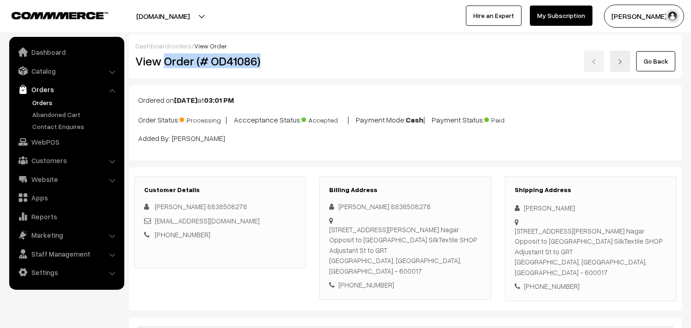
copy h2 "Order (# OD41086)"
drag, startPoint x: 200, startPoint y: 64, endPoint x: 289, endPoint y: 67, distance: 89.0
click at [293, 67] on h2 "View Order (# OD41086)" at bounding box center [220, 61] width 171 height 14
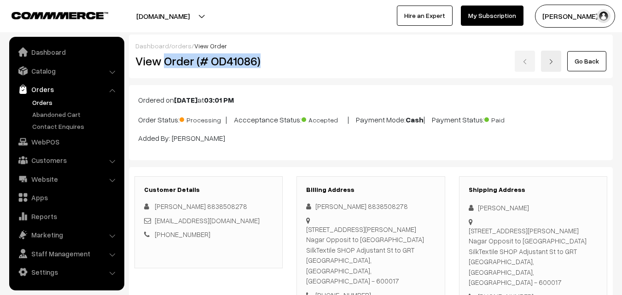
copy h2 "Order (# OD41086)"
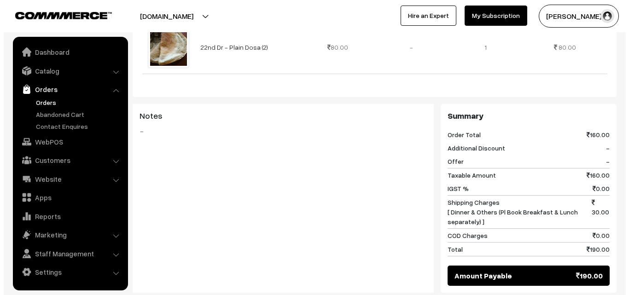
scroll to position [461, 0]
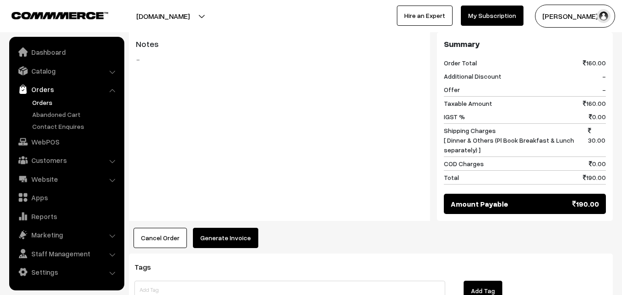
click at [229, 228] on button "Generate Invoice" at bounding box center [225, 238] width 65 height 20
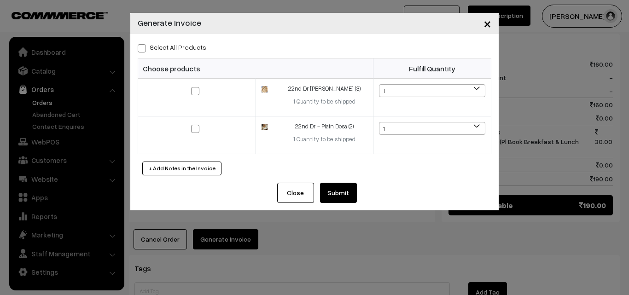
click at [185, 51] on label "Select All Products" at bounding box center [172, 47] width 69 height 10
click at [144, 50] on input "Select All Products" at bounding box center [141, 47] width 6 height 6
checkbox input "true"
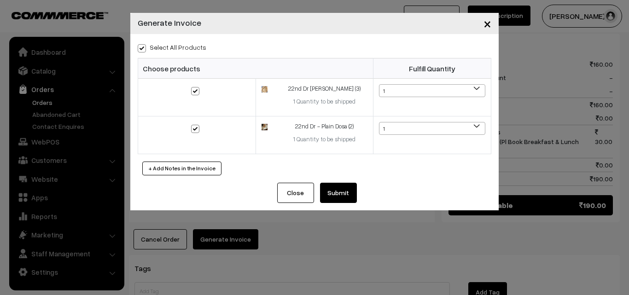
click at [337, 189] on button "Submit" at bounding box center [338, 193] width 37 height 20
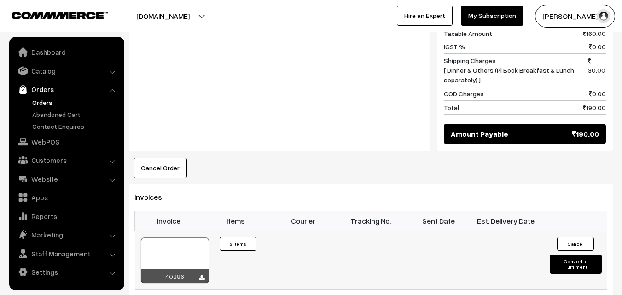
scroll to position [599, 0]
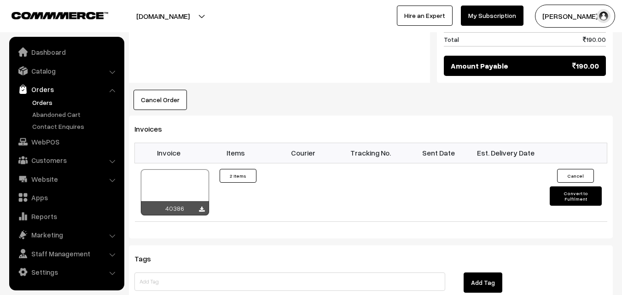
click at [154, 143] on th "Invoice" at bounding box center [169, 153] width 68 height 20
click at [162, 170] on div at bounding box center [175, 193] width 68 height 46
click at [46, 101] on link "Orders" at bounding box center [75, 103] width 91 height 10
